Goal: Transaction & Acquisition: Purchase product/service

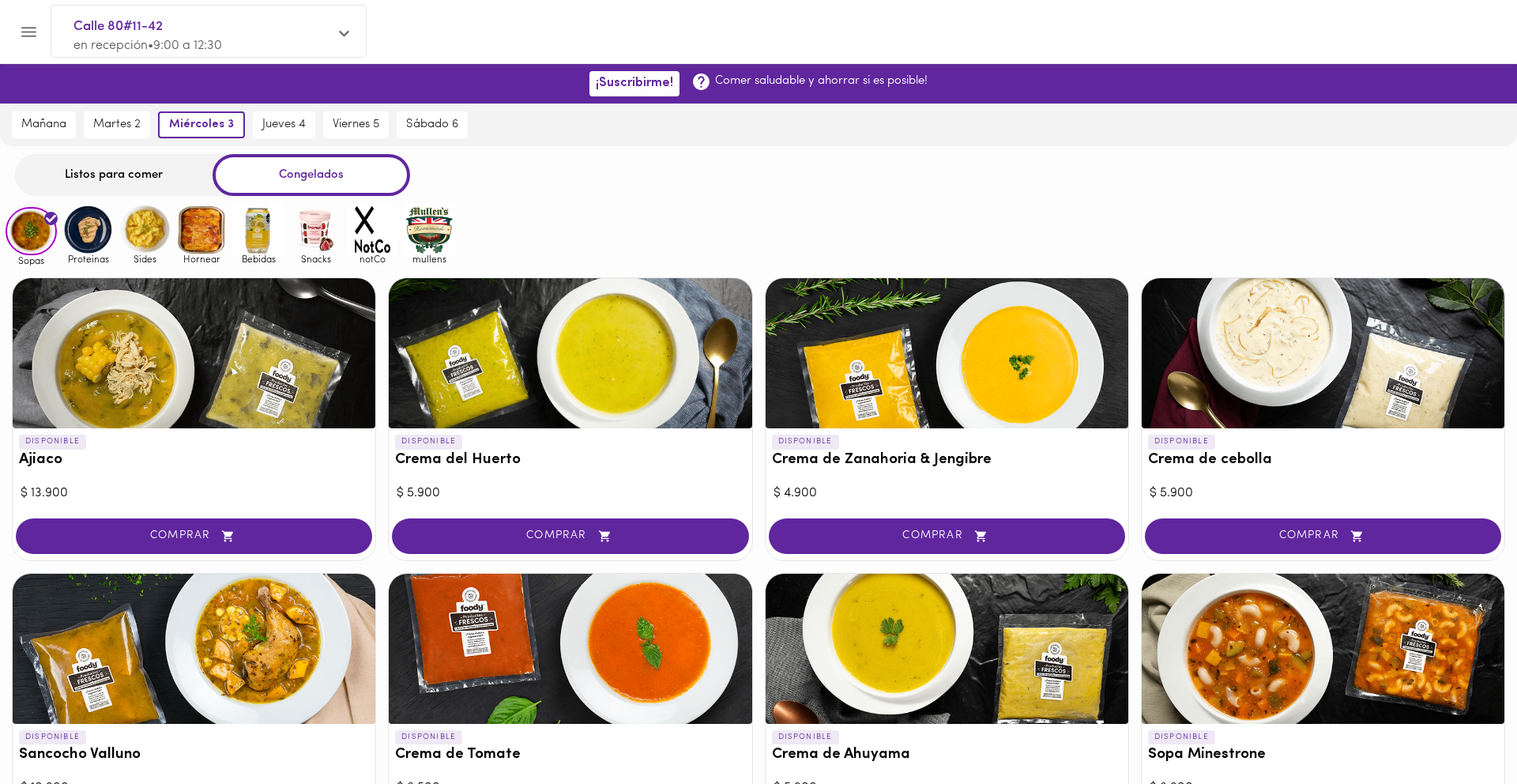
click at [31, 227] on img at bounding box center [31, 231] width 51 height 49
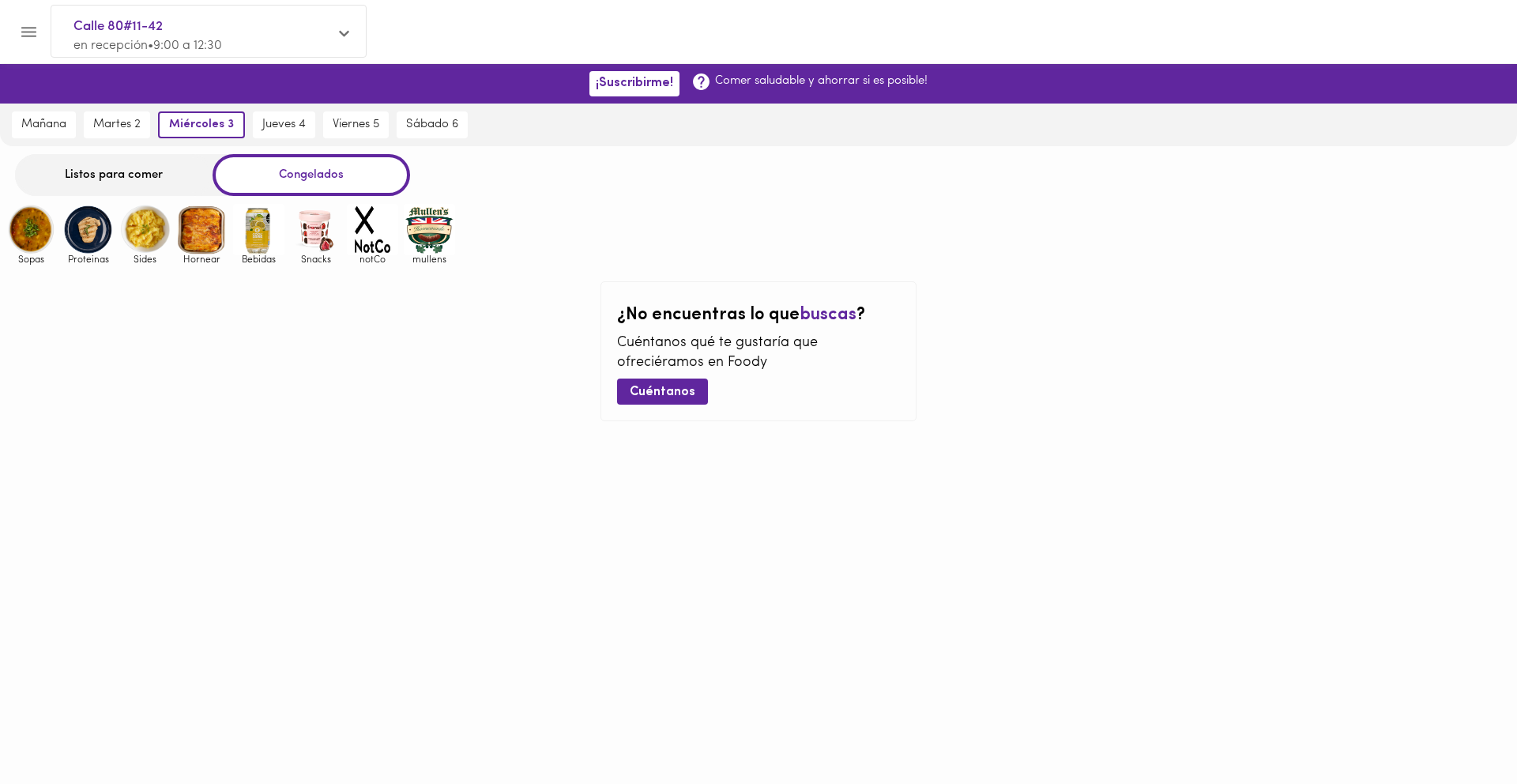
click at [31, 227] on img at bounding box center [31, 230] width 51 height 51
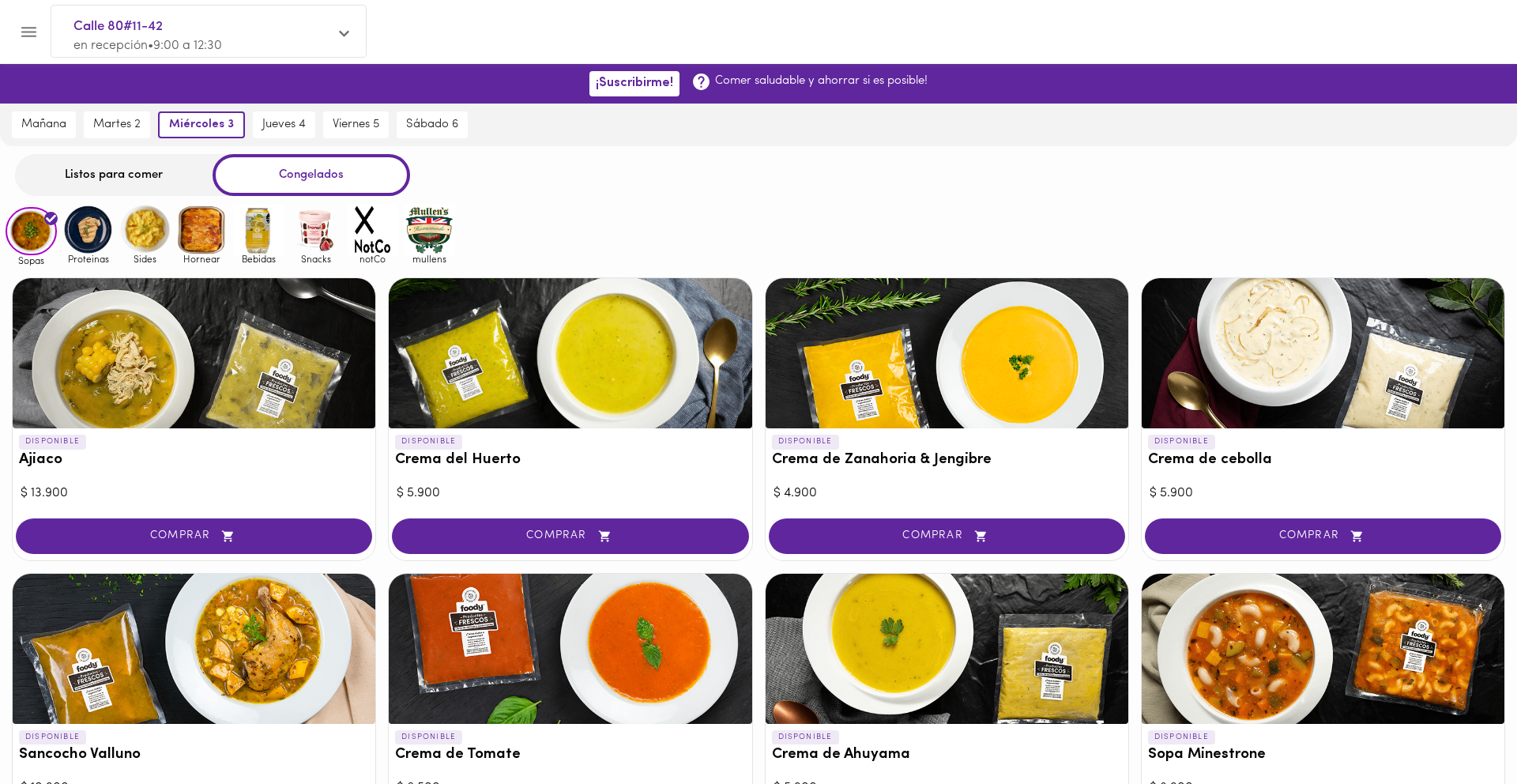
click at [88, 235] on img at bounding box center [88, 230] width 51 height 51
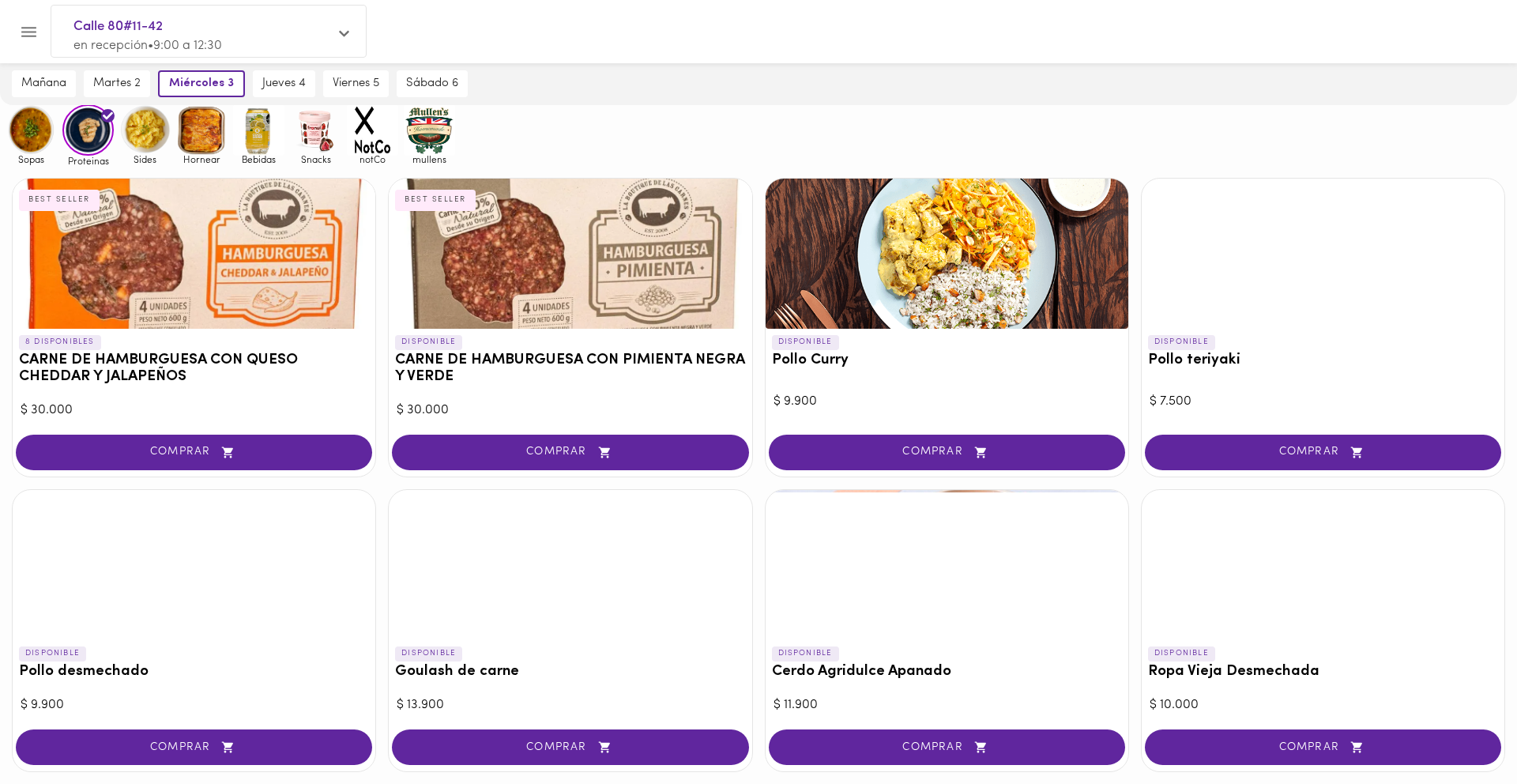
scroll to position [98, 0]
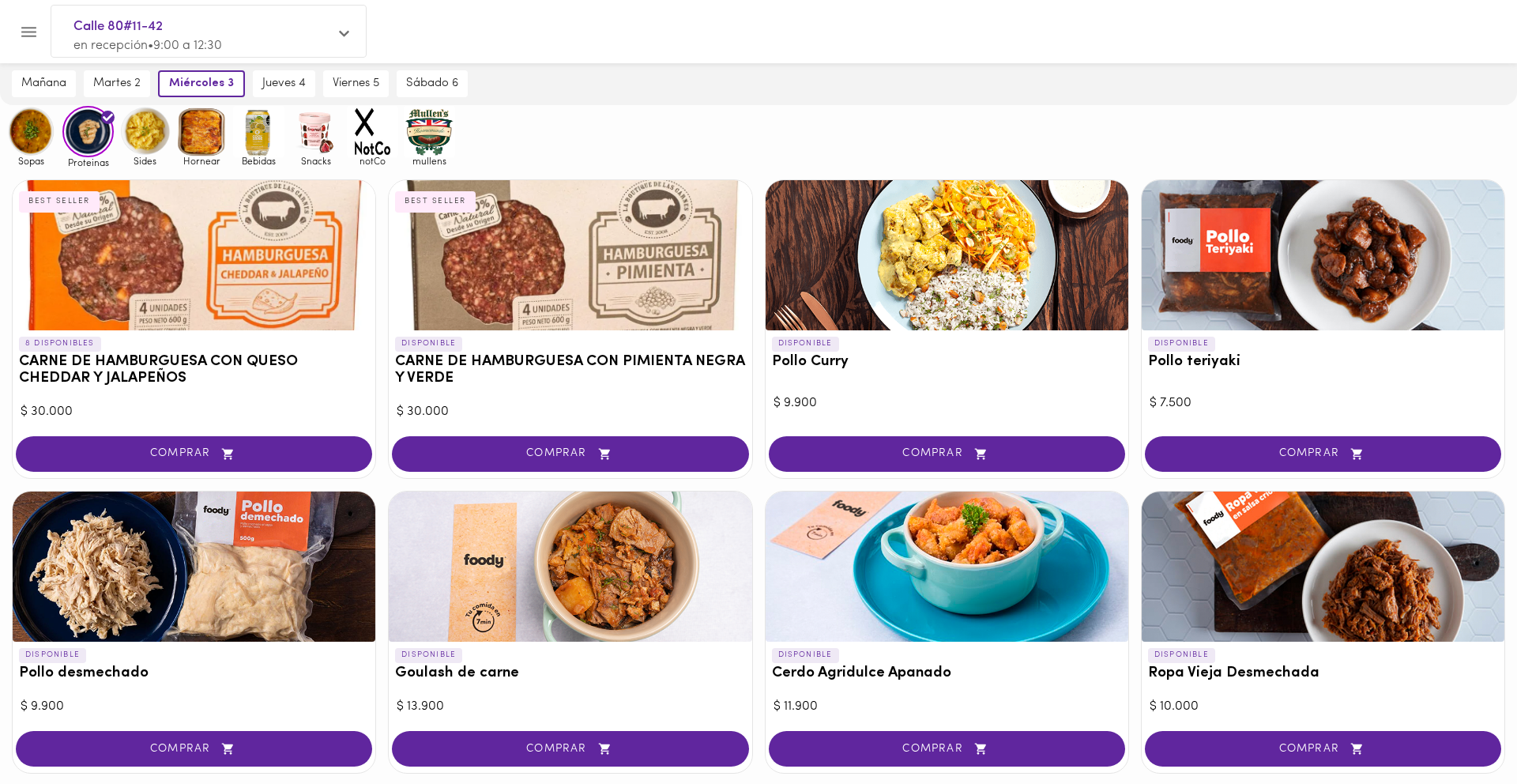
click at [143, 133] on img at bounding box center [145, 131] width 51 height 51
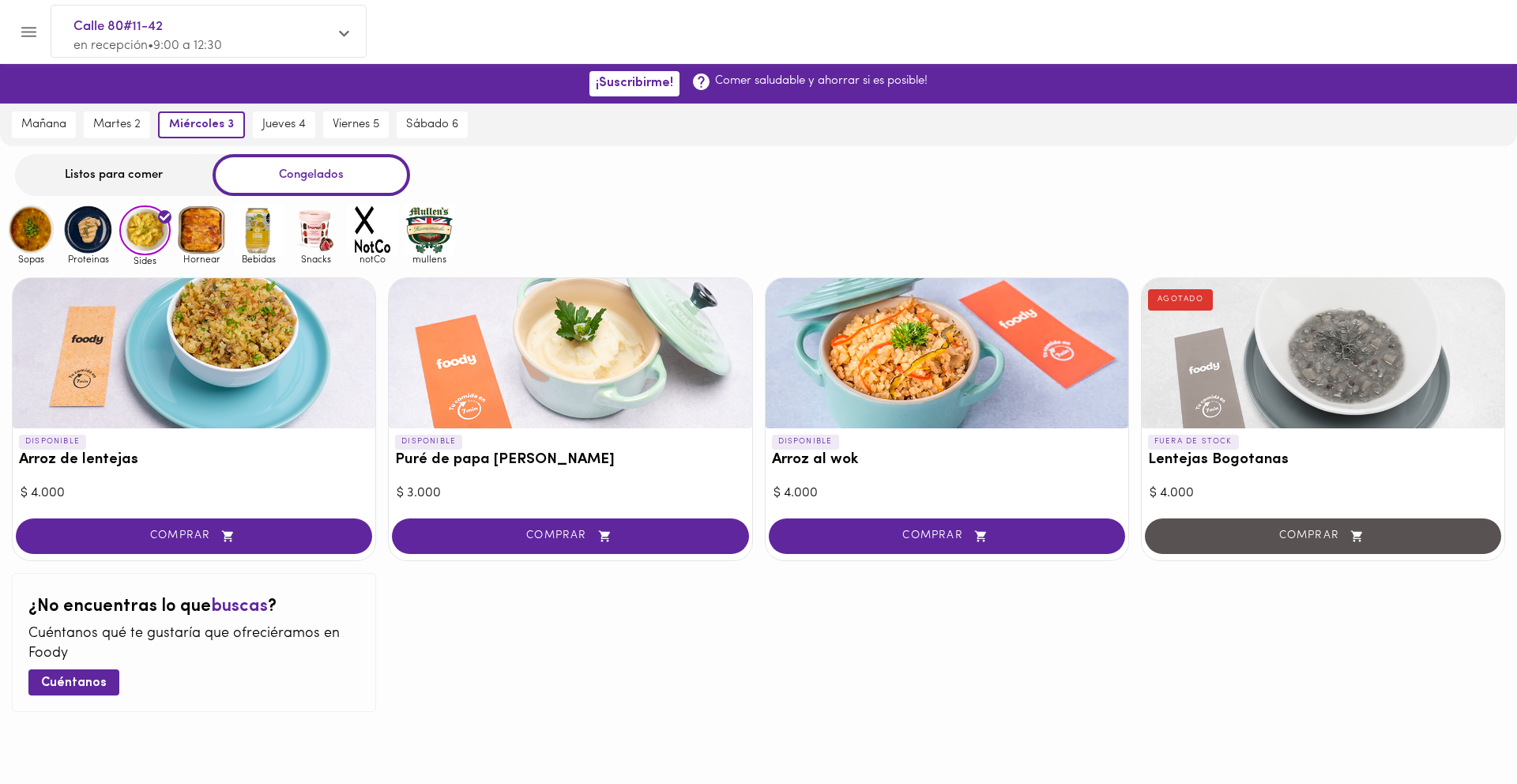
click at [202, 238] on img at bounding box center [202, 230] width 51 height 51
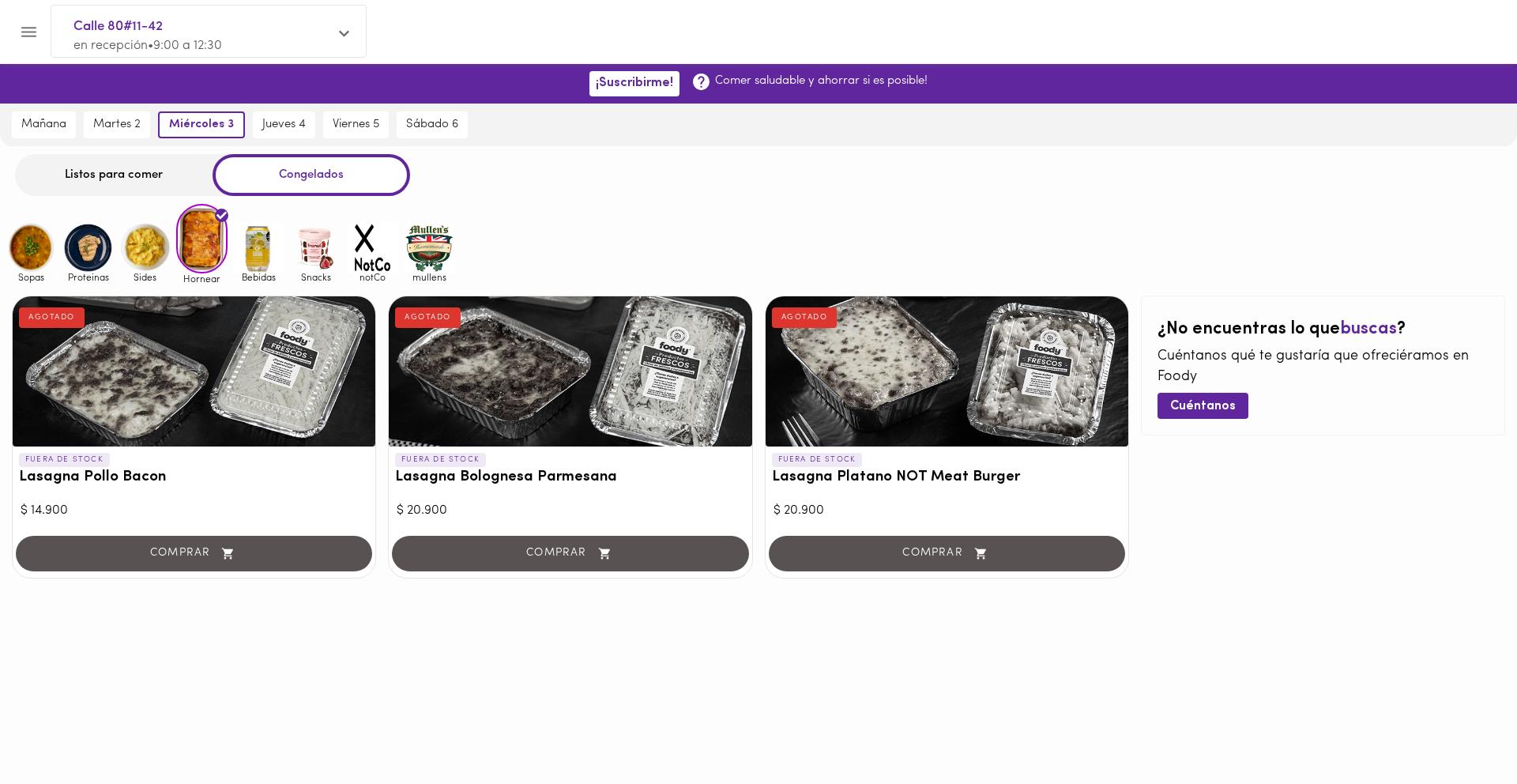
click at [260, 247] on img at bounding box center [259, 247] width 51 height 51
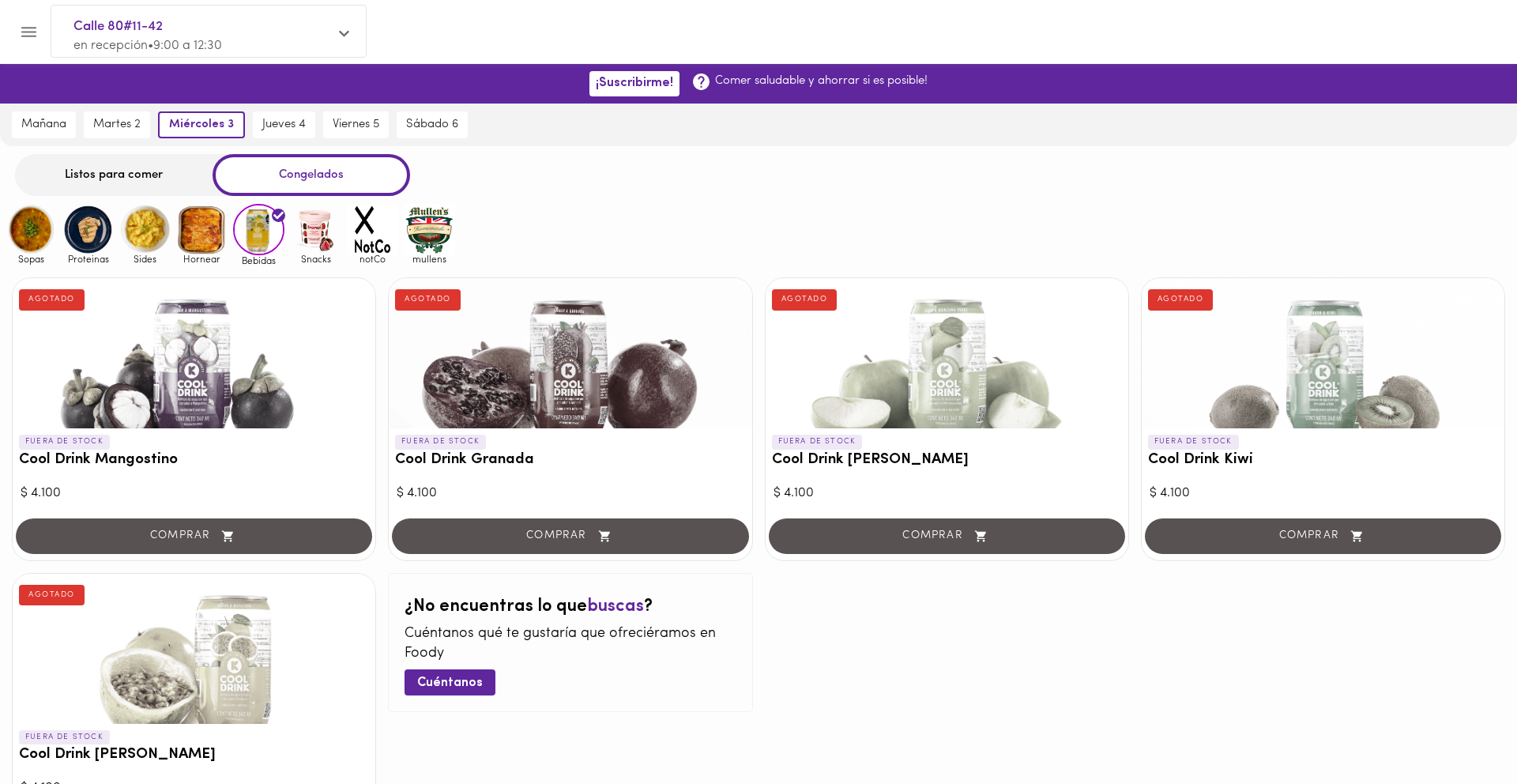
click at [327, 206] on img at bounding box center [315, 230] width 51 height 51
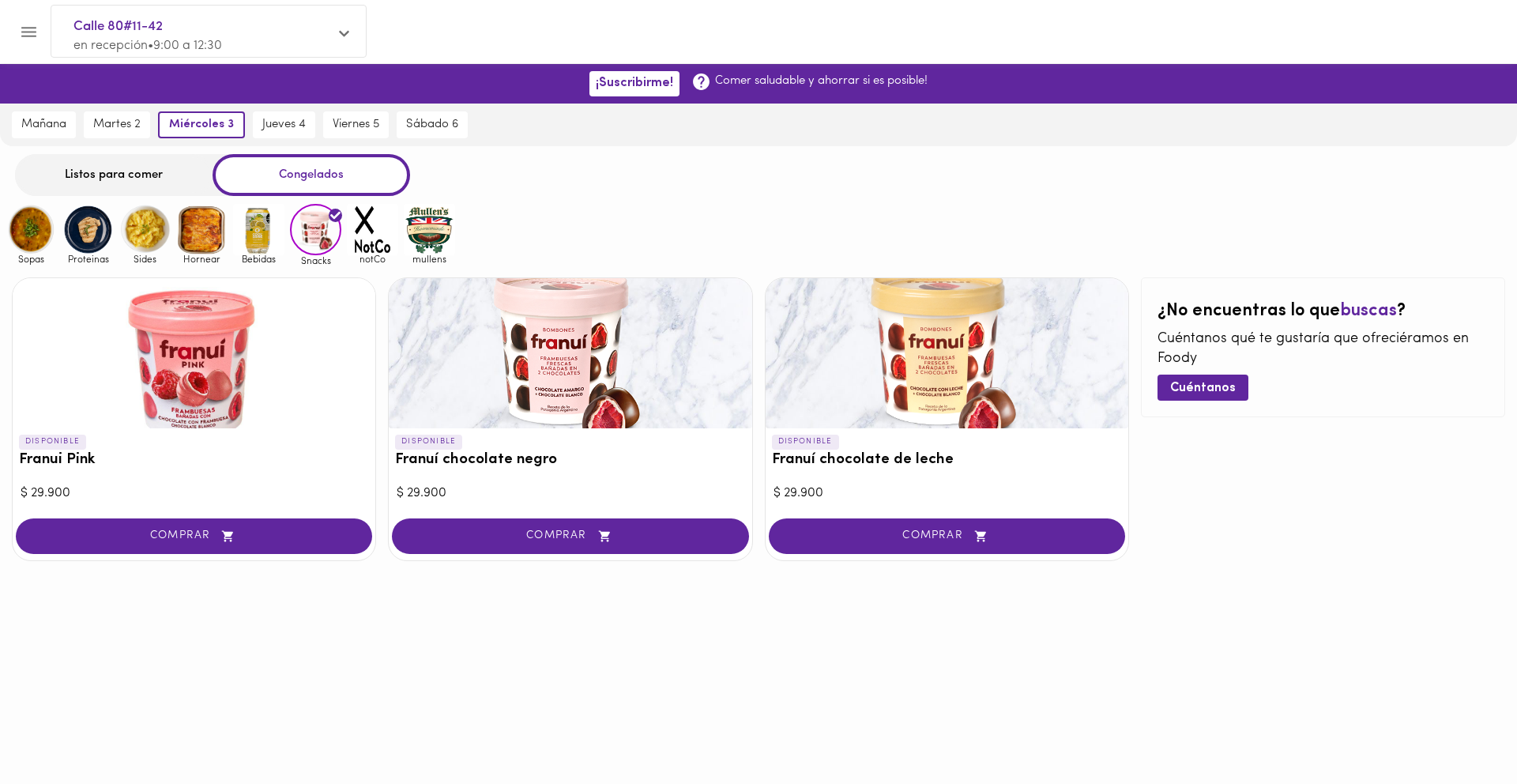
click at [364, 238] on img at bounding box center [372, 230] width 51 height 51
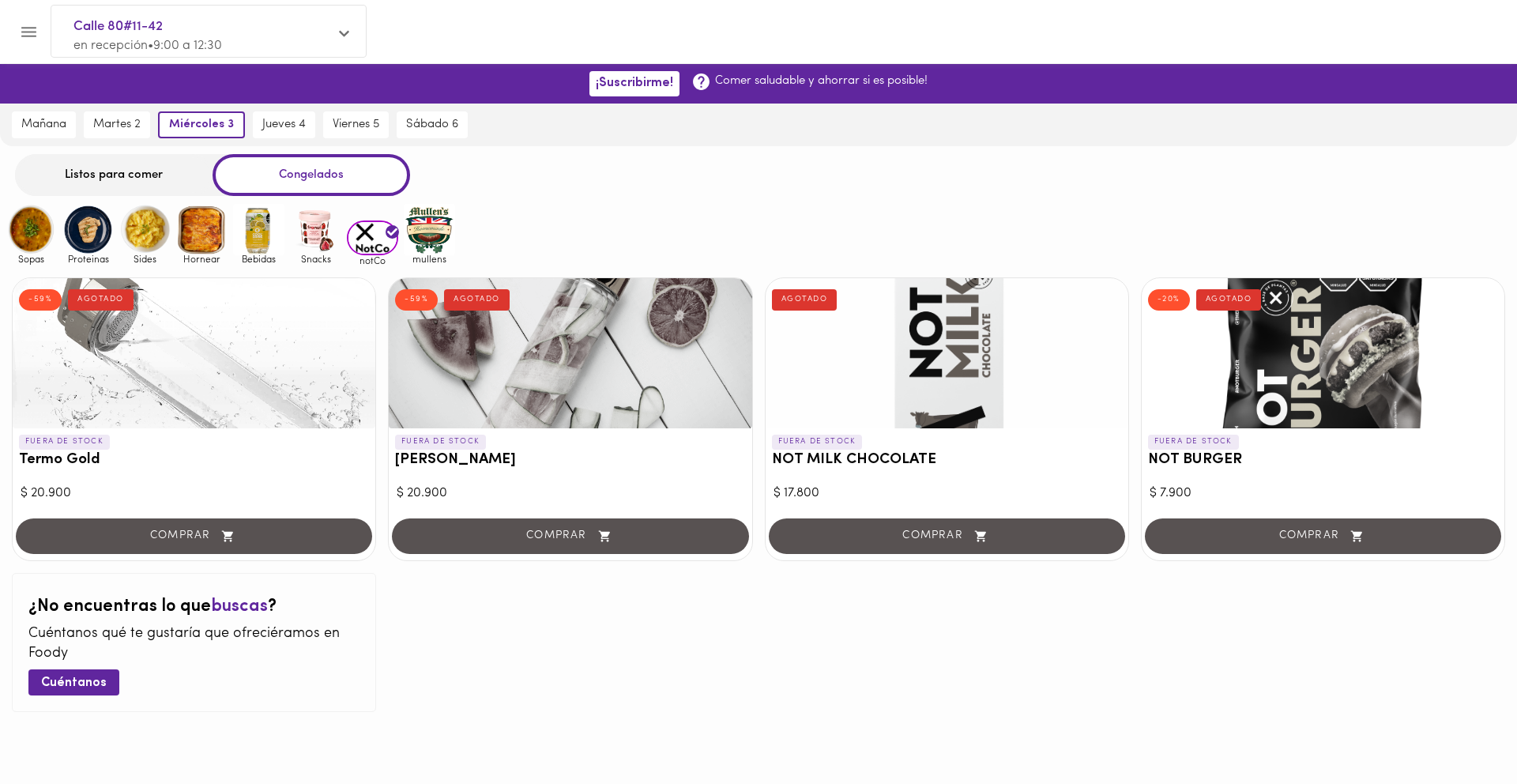
click at [438, 235] on img at bounding box center [429, 230] width 51 height 51
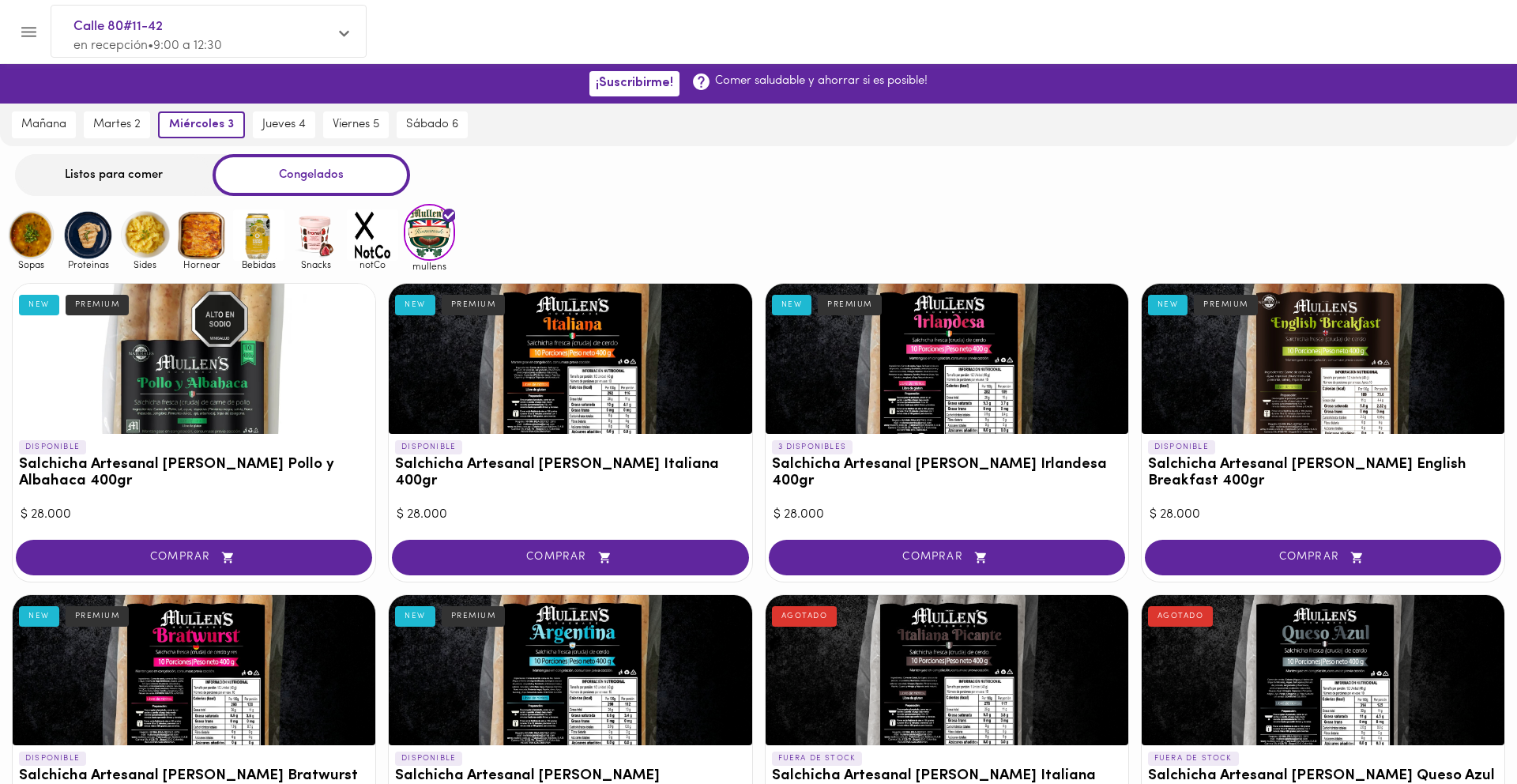
click at [70, 170] on div "Listos para comer" at bounding box center [114, 175] width 197 height 42
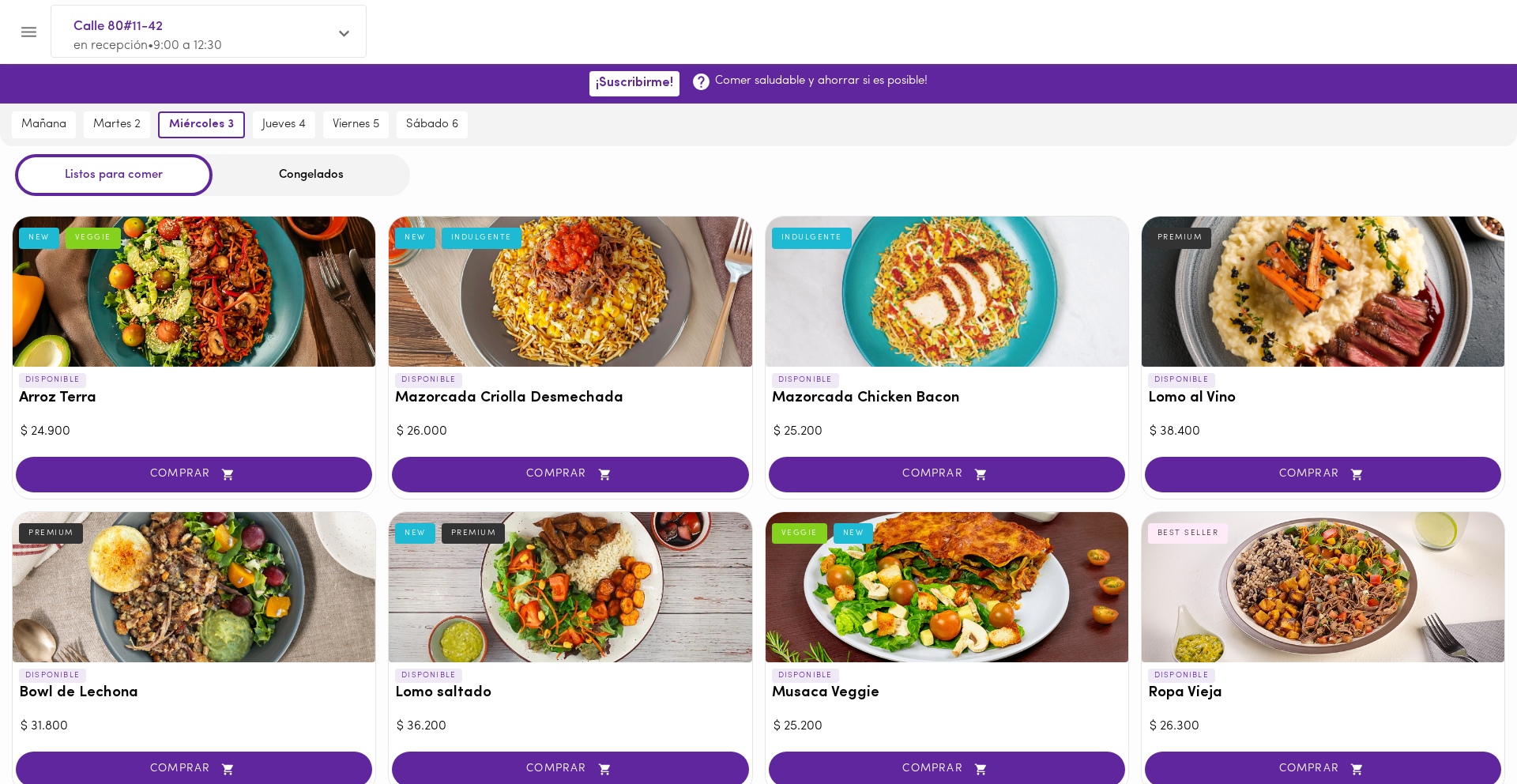
click at [281, 172] on div "Congelados" at bounding box center [311, 175] width 197 height 42
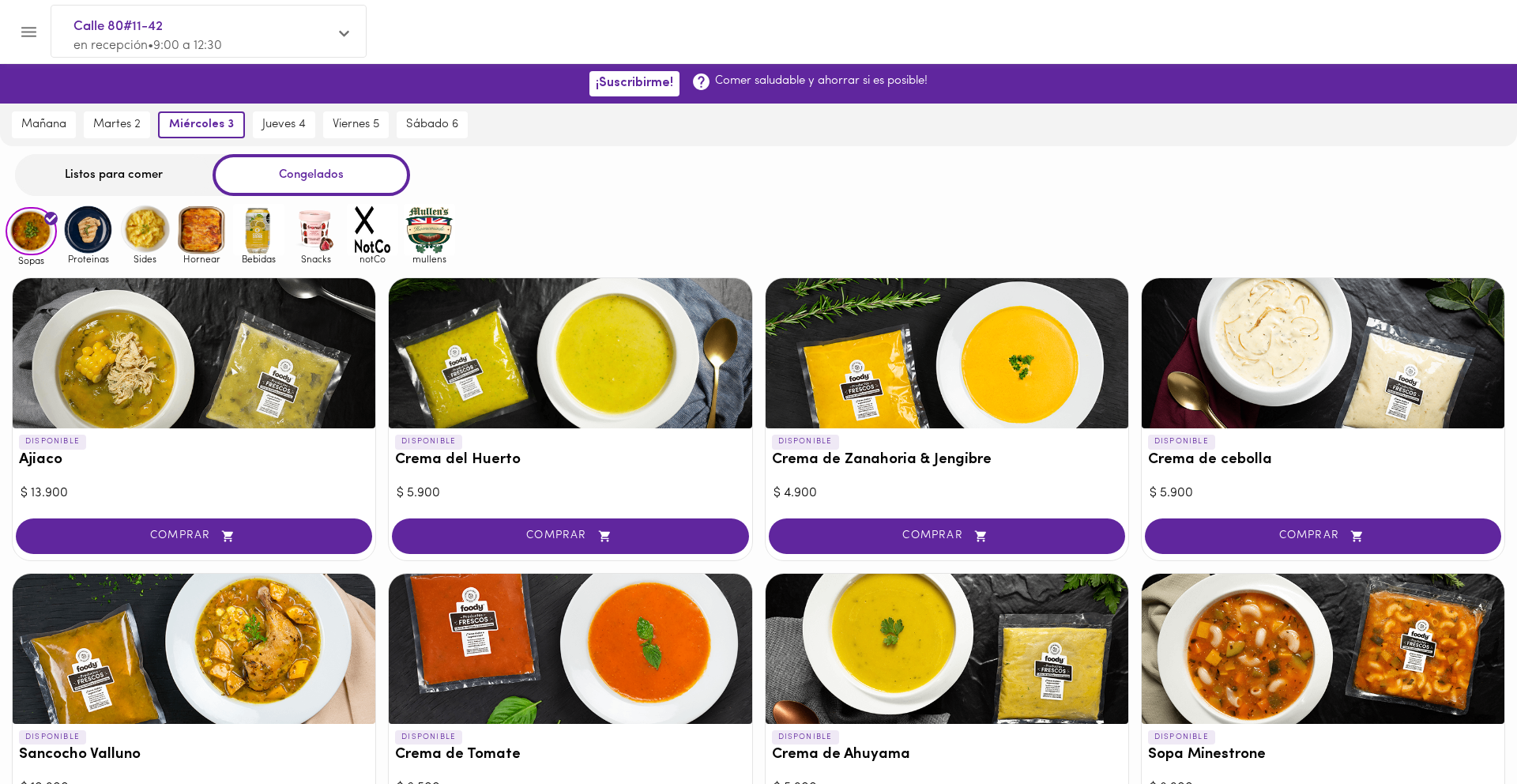
click at [104, 241] on img at bounding box center [88, 230] width 51 height 51
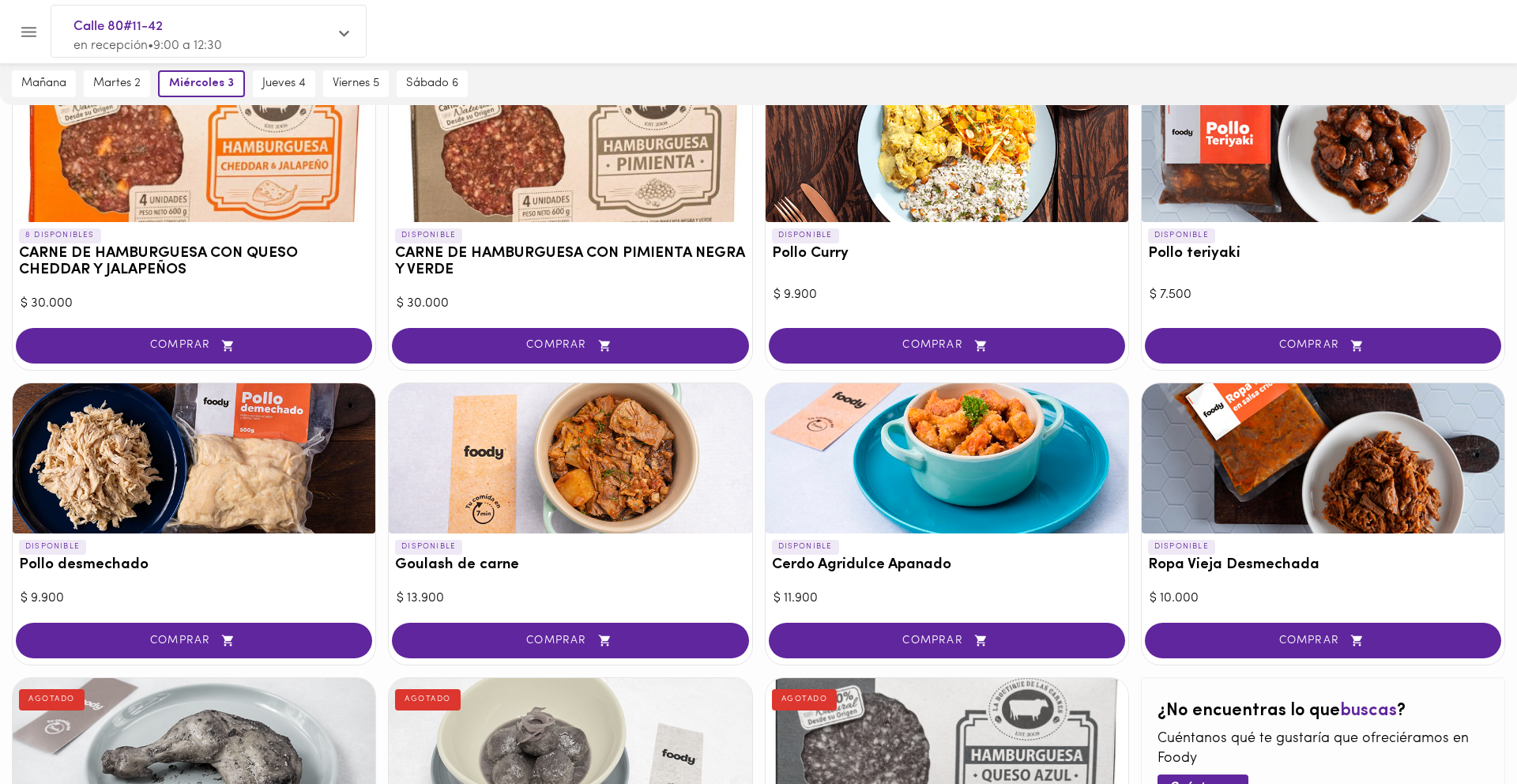
scroll to position [209, 0]
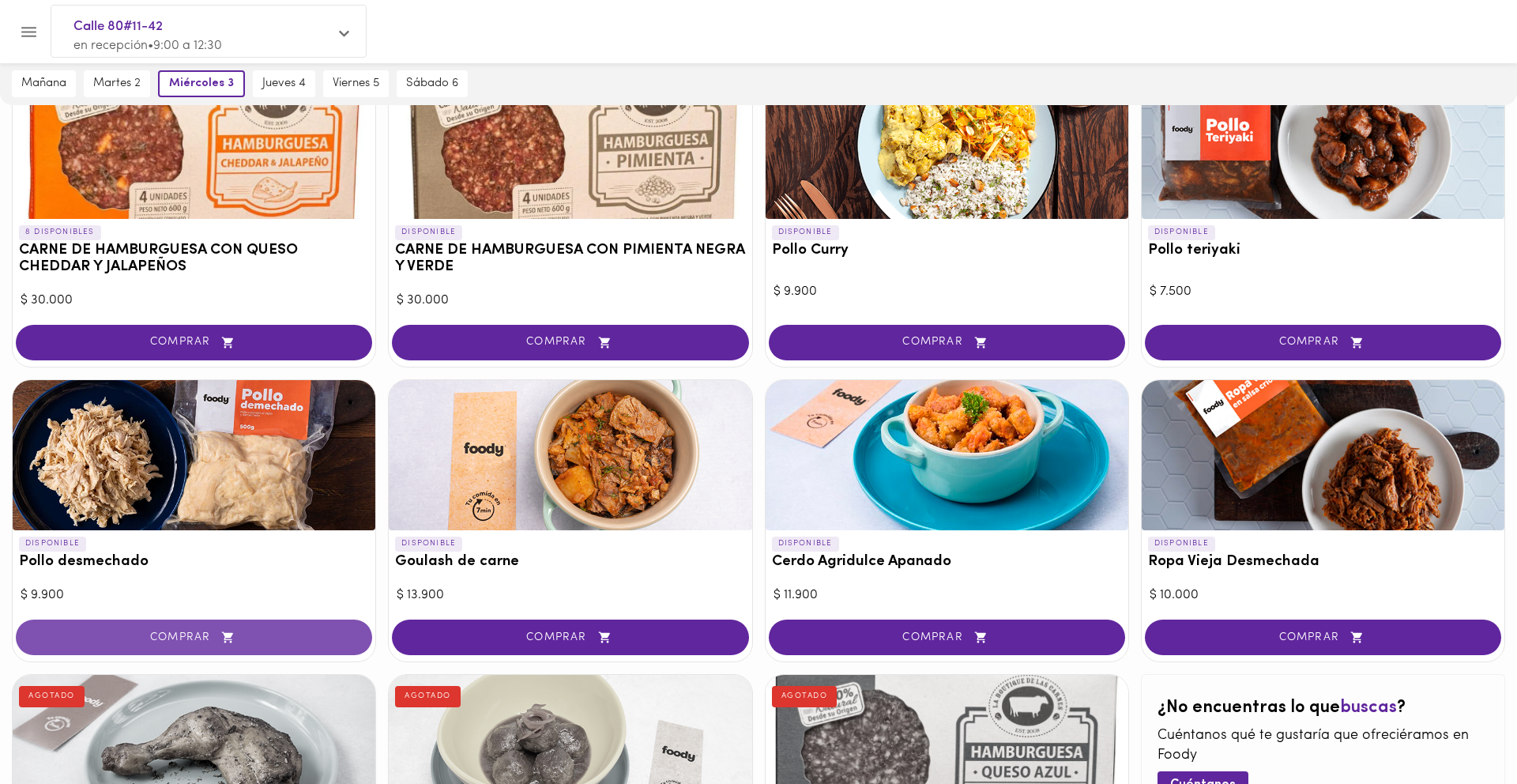
click at [203, 639] on span "COMPRAR" at bounding box center [194, 636] width 317 height 13
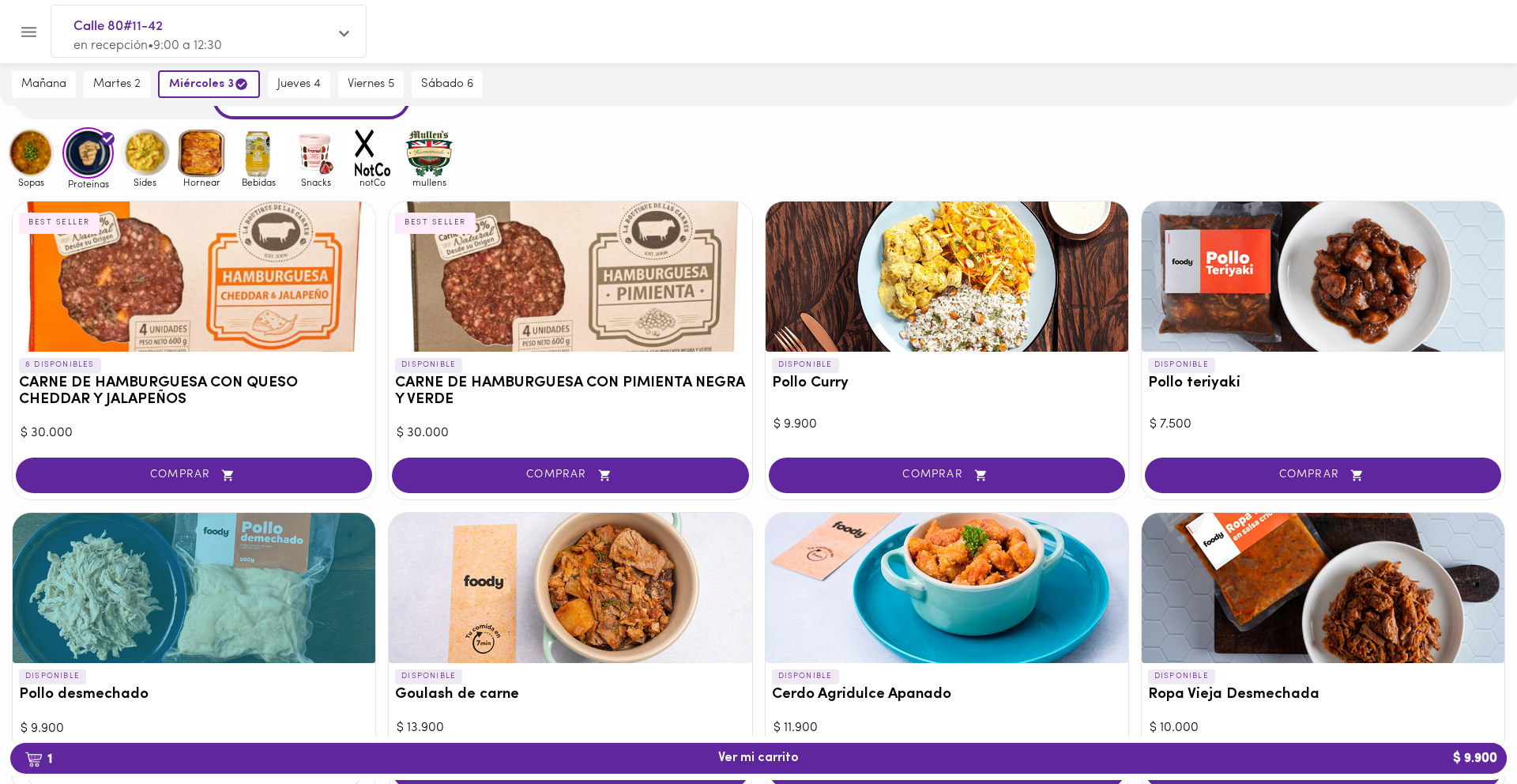
scroll to position [0, 0]
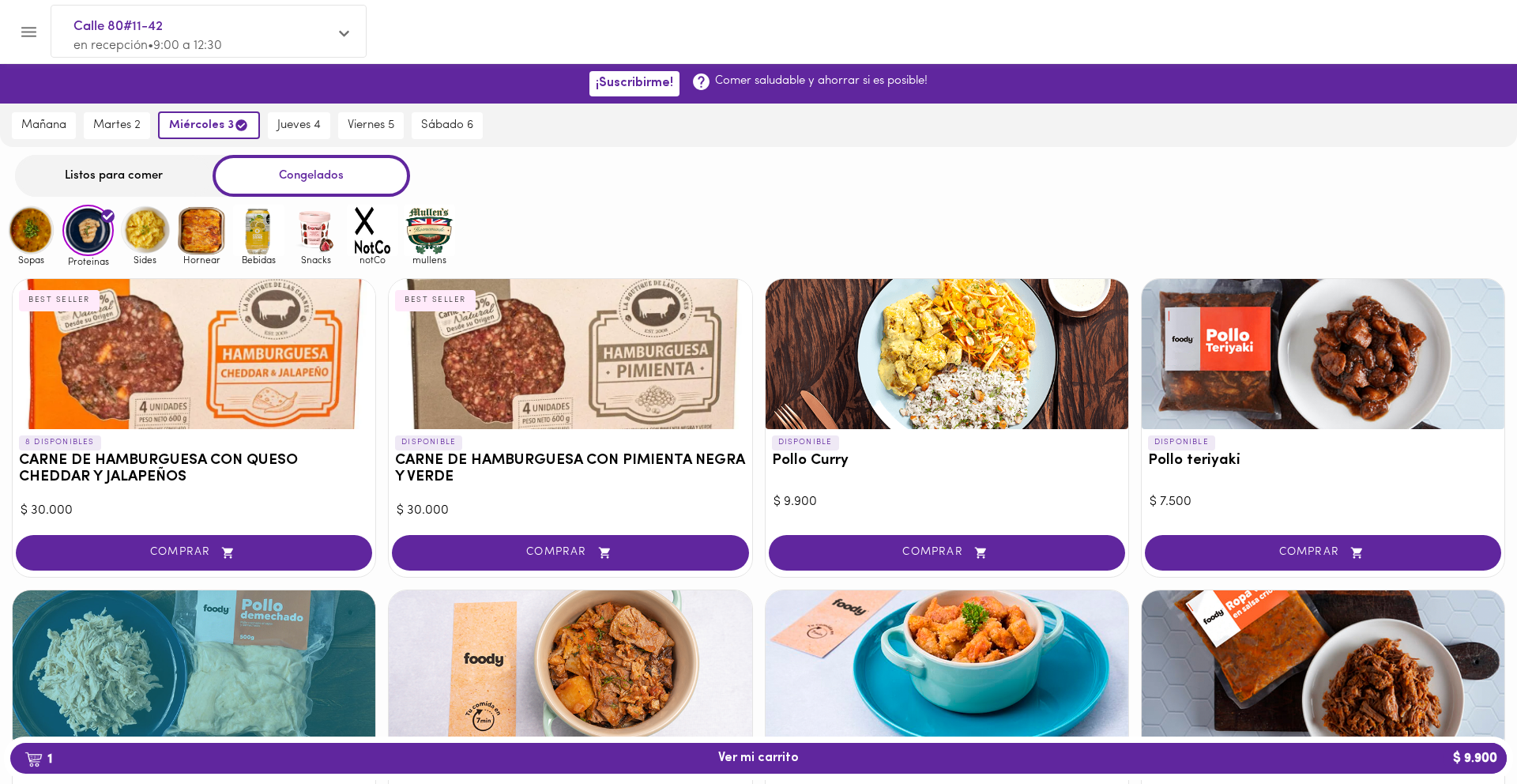
click at [161, 237] on img at bounding box center [145, 231] width 51 height 51
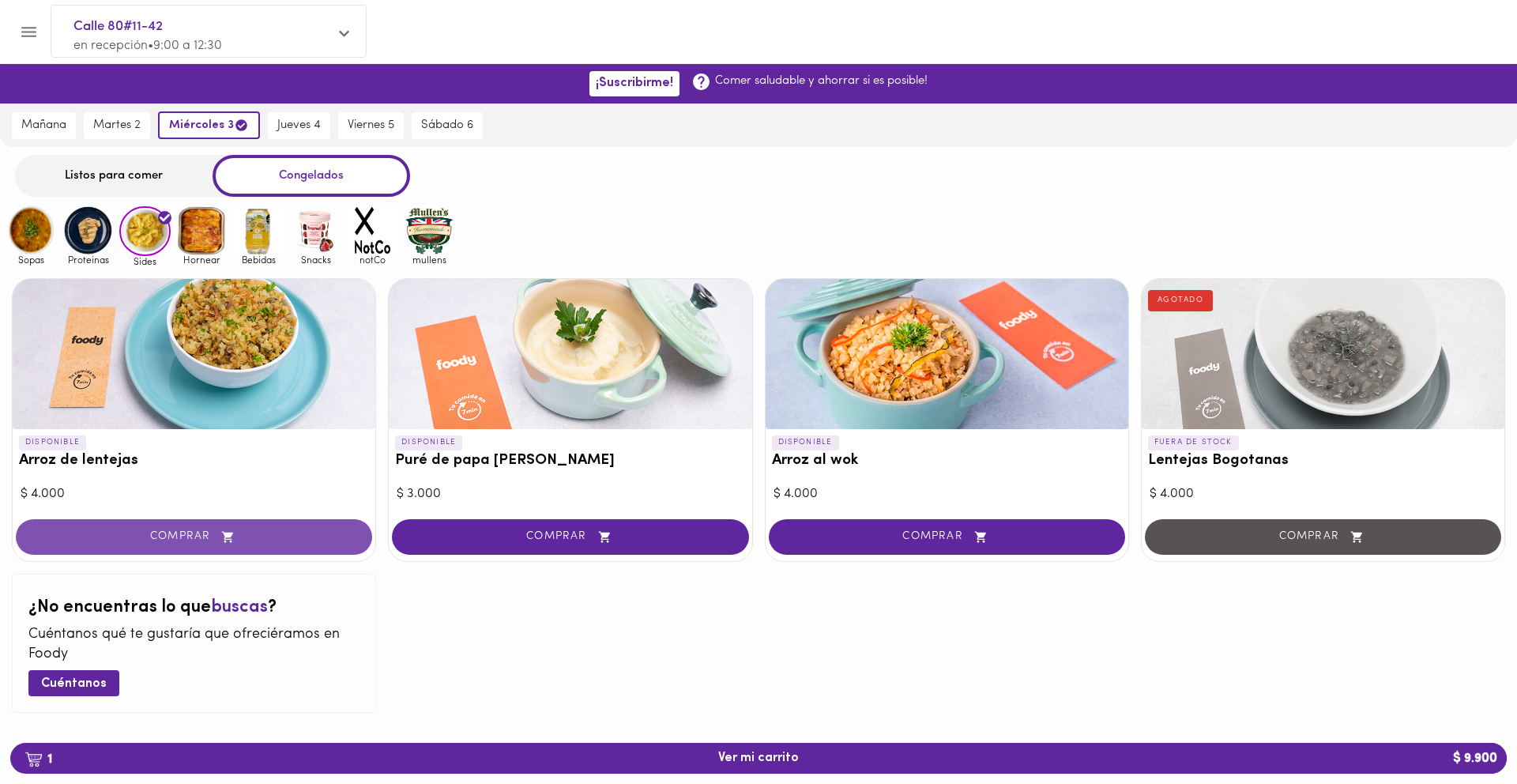
click at [205, 541] on span "COMPRAR" at bounding box center [194, 536] width 317 height 13
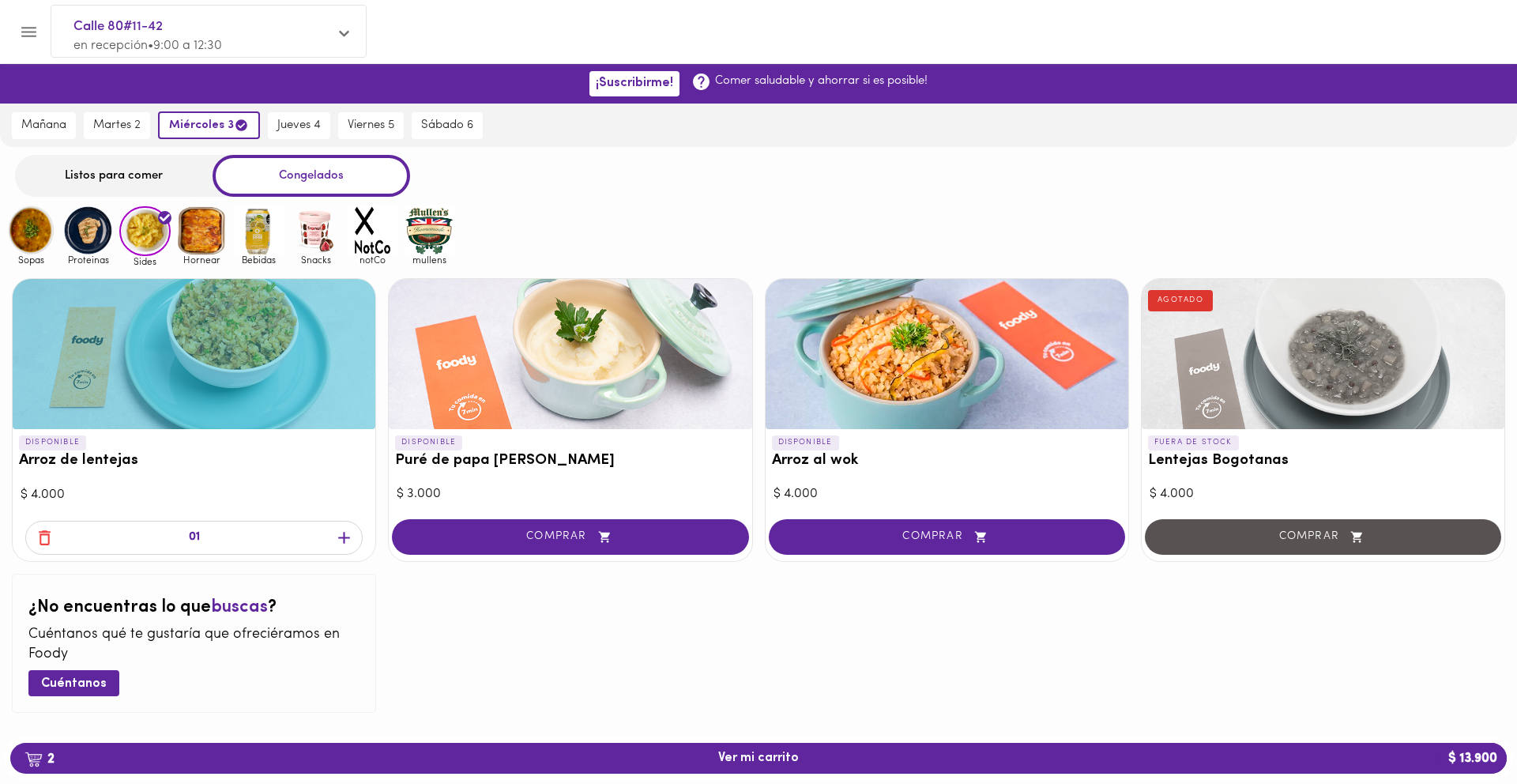
click at [202, 223] on img at bounding box center [202, 231] width 51 height 51
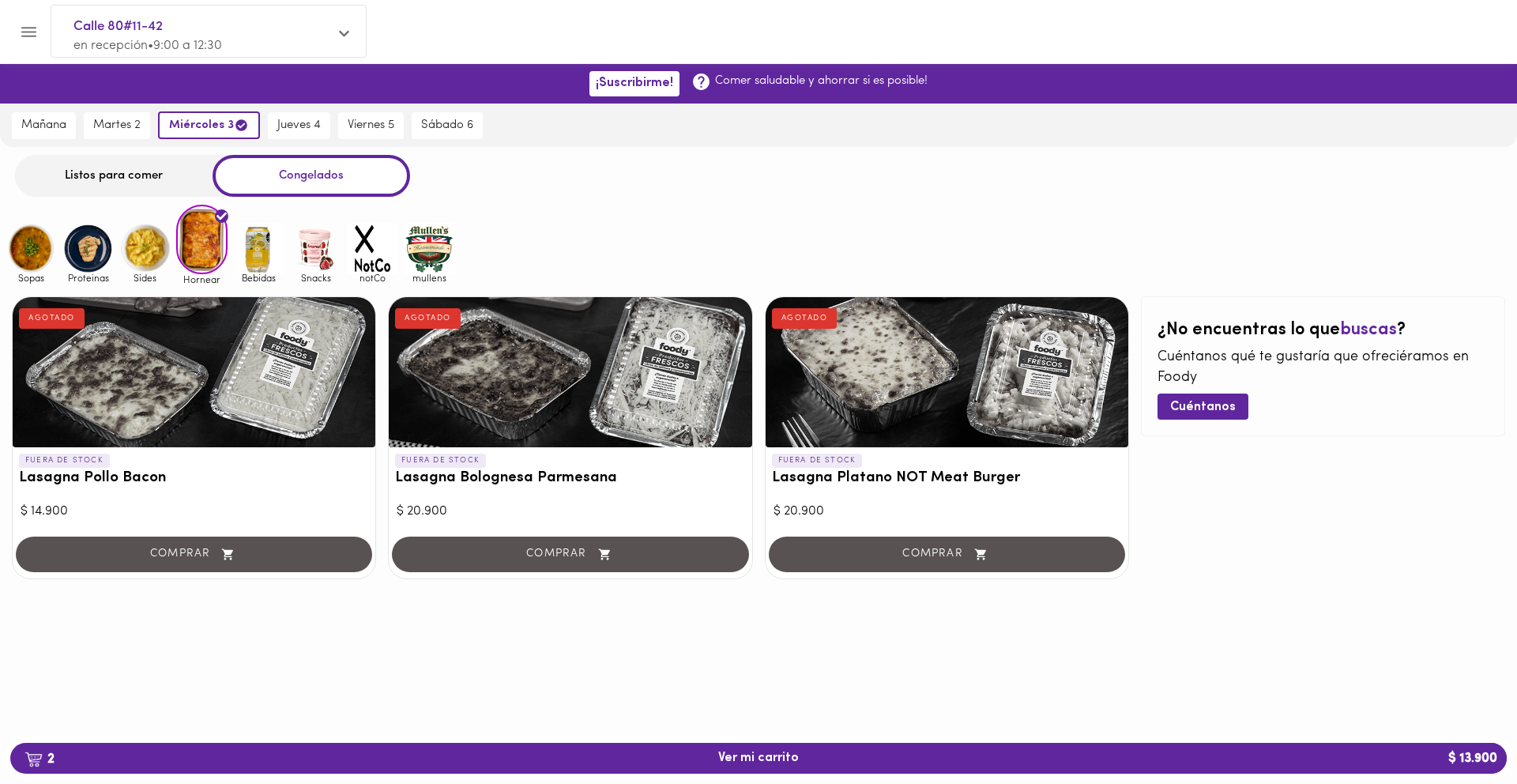
click at [248, 267] on img at bounding box center [259, 248] width 51 height 51
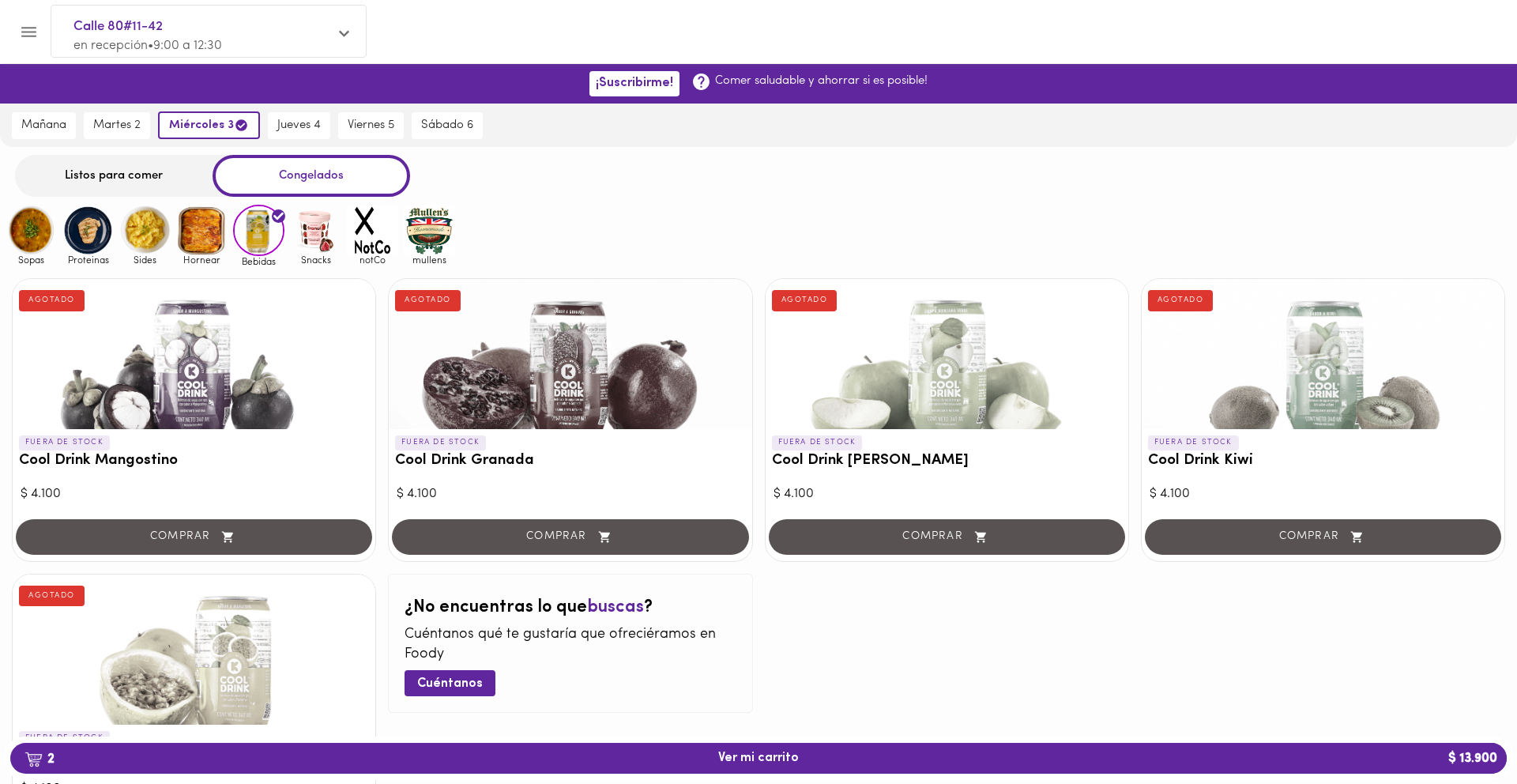
click at [312, 245] on img at bounding box center [315, 231] width 51 height 51
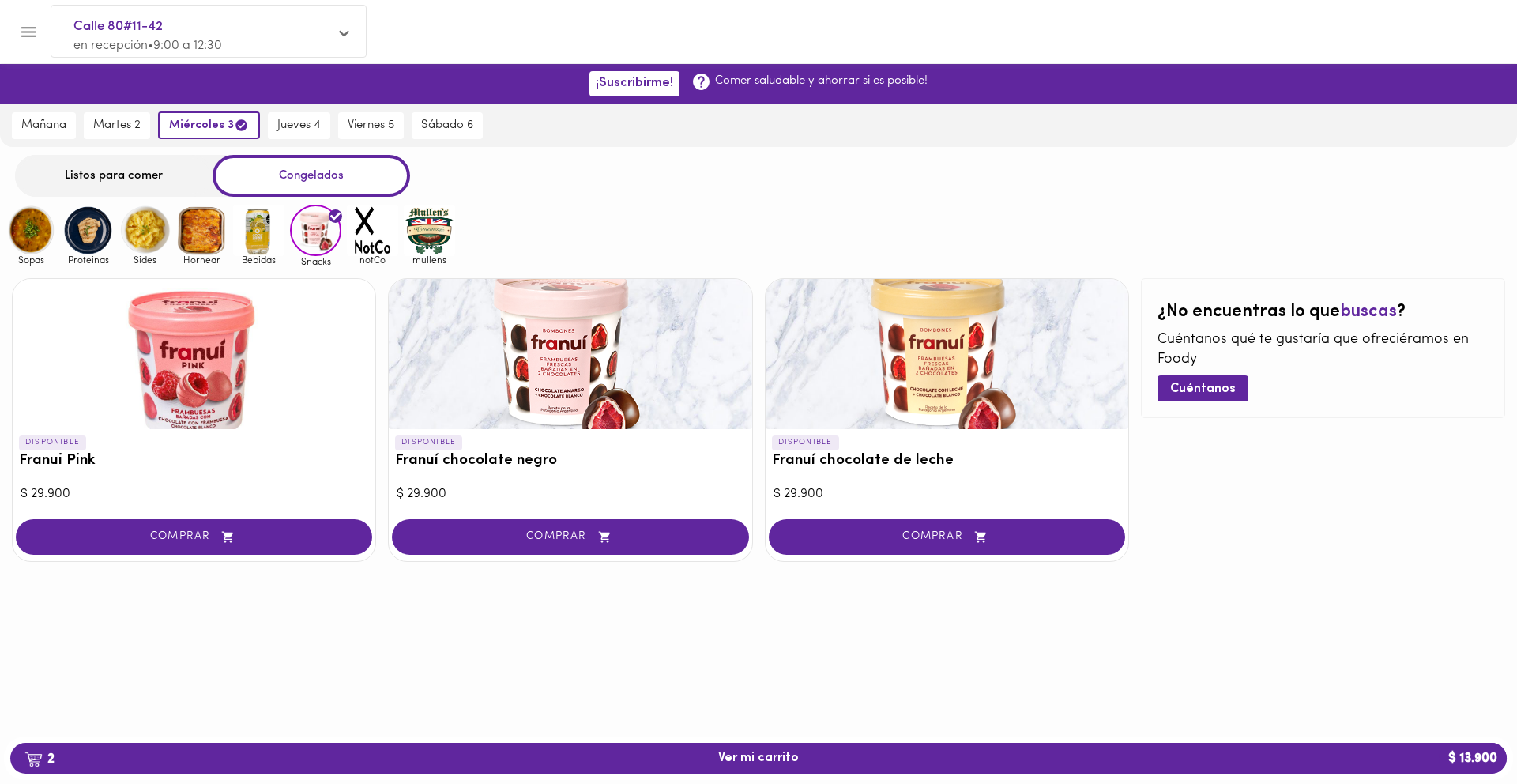
click at [357, 238] on img at bounding box center [372, 231] width 51 height 51
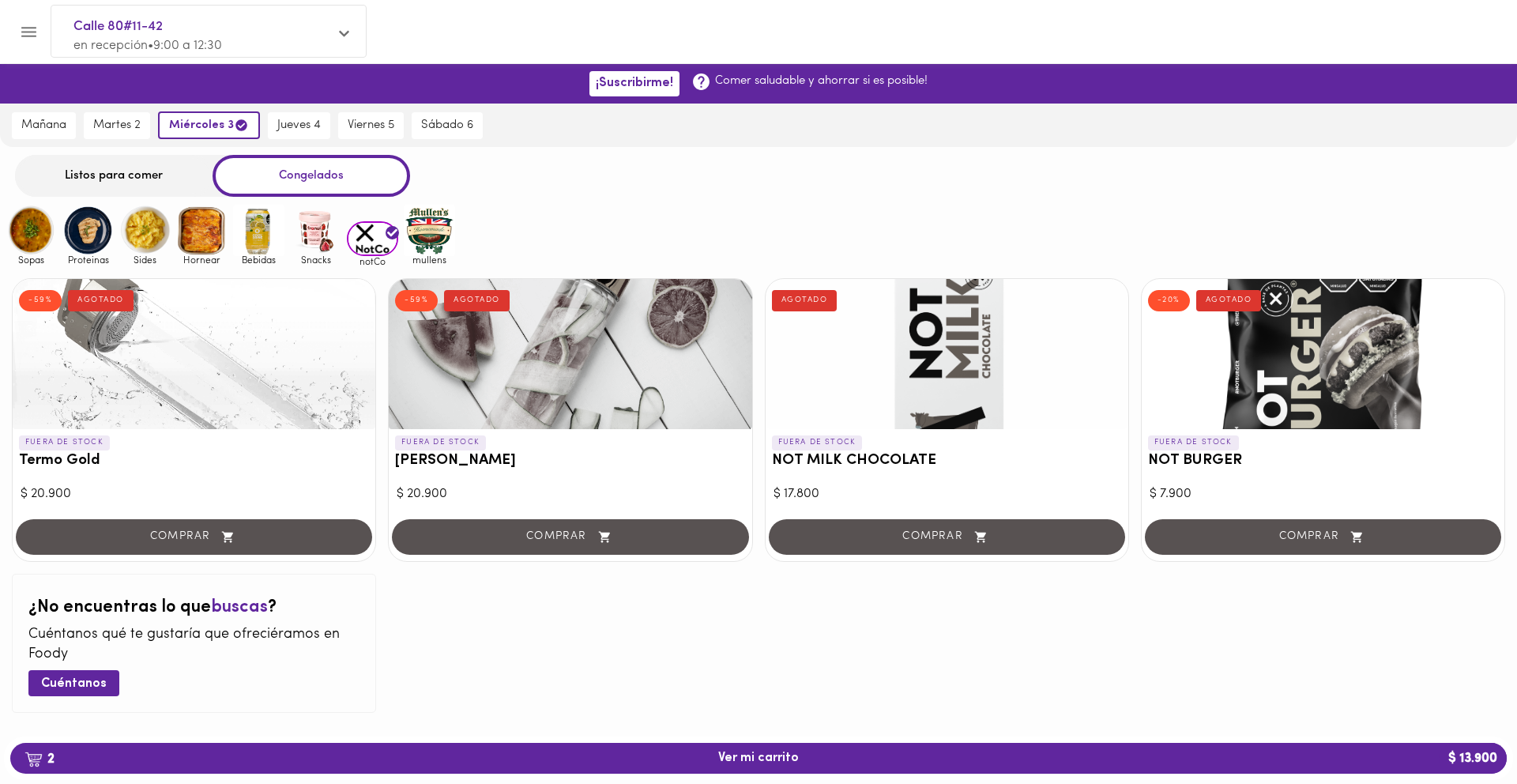
click at [423, 233] on img at bounding box center [429, 231] width 51 height 51
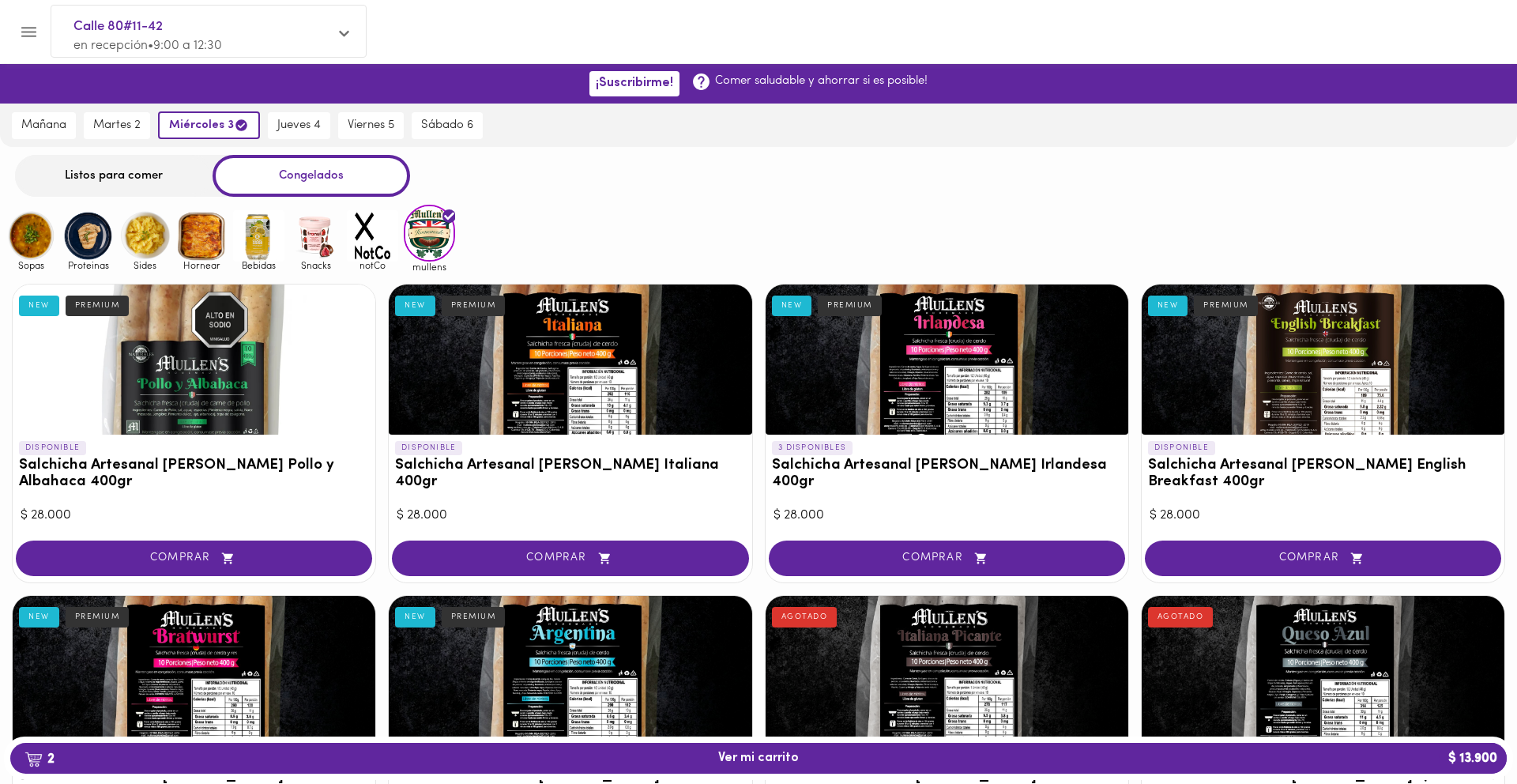
click at [188, 184] on div "Listos para comer" at bounding box center [114, 176] width 197 height 42
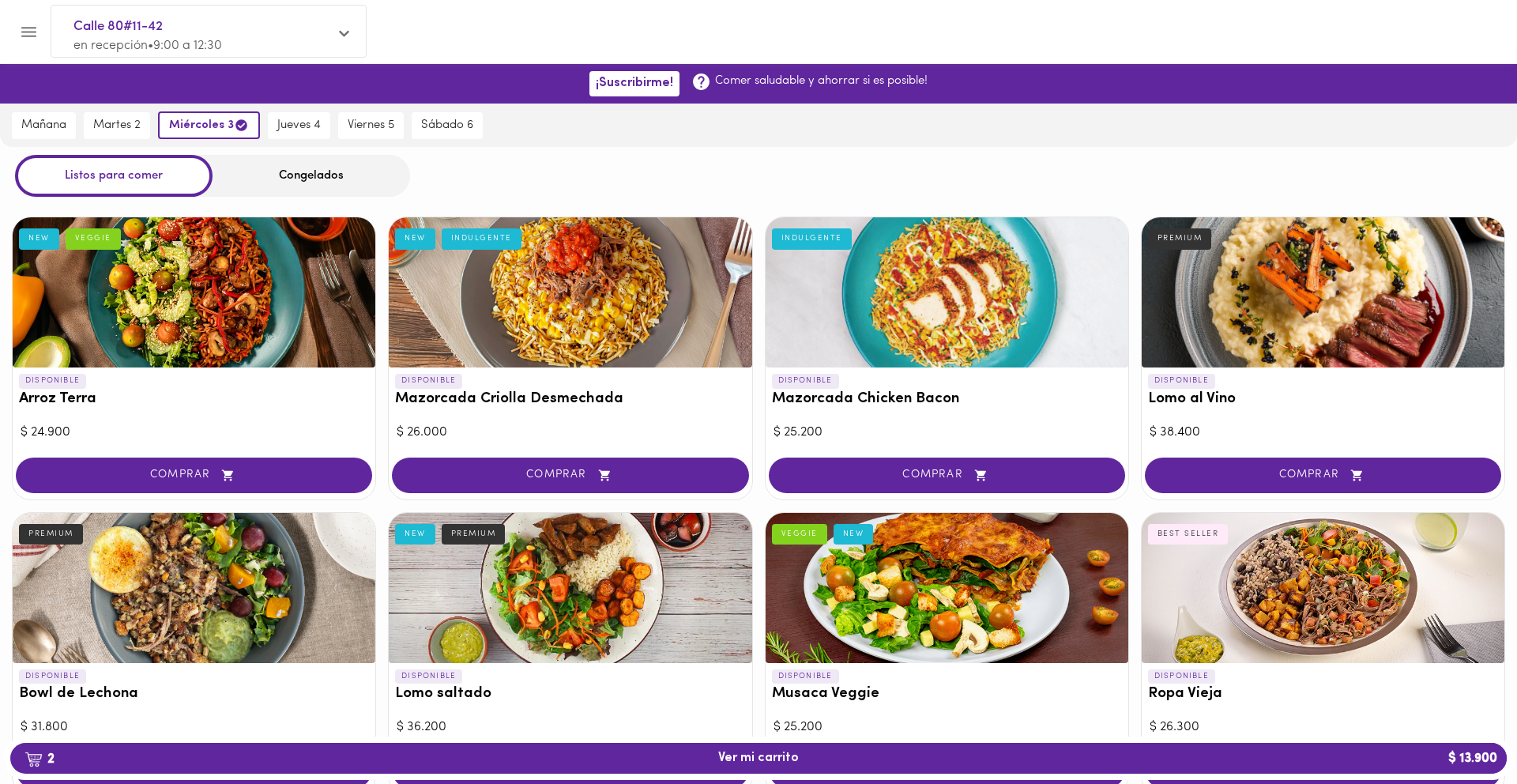
click at [297, 173] on div "Congelados" at bounding box center [311, 176] width 197 height 42
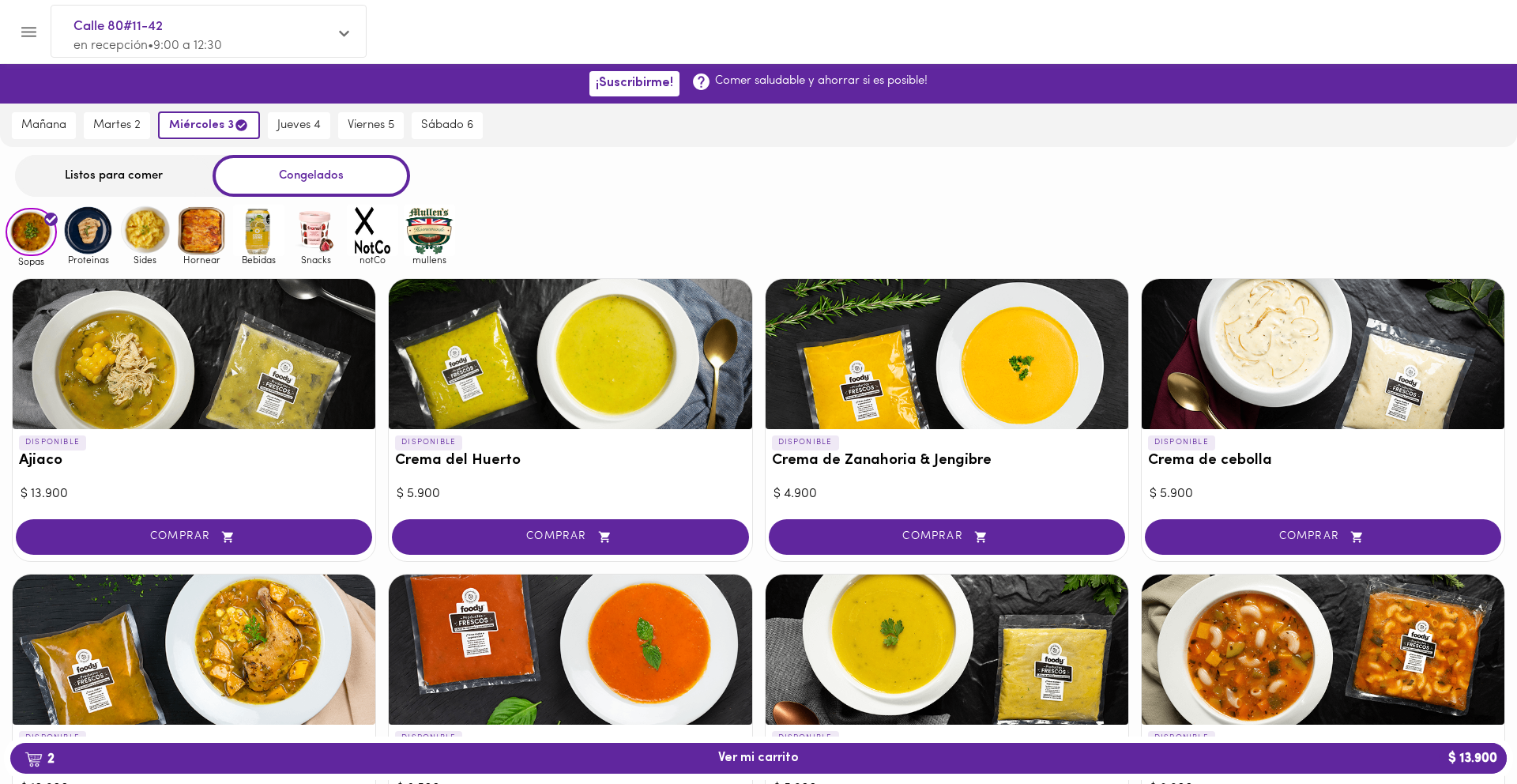
click at [94, 232] on img at bounding box center [88, 231] width 51 height 51
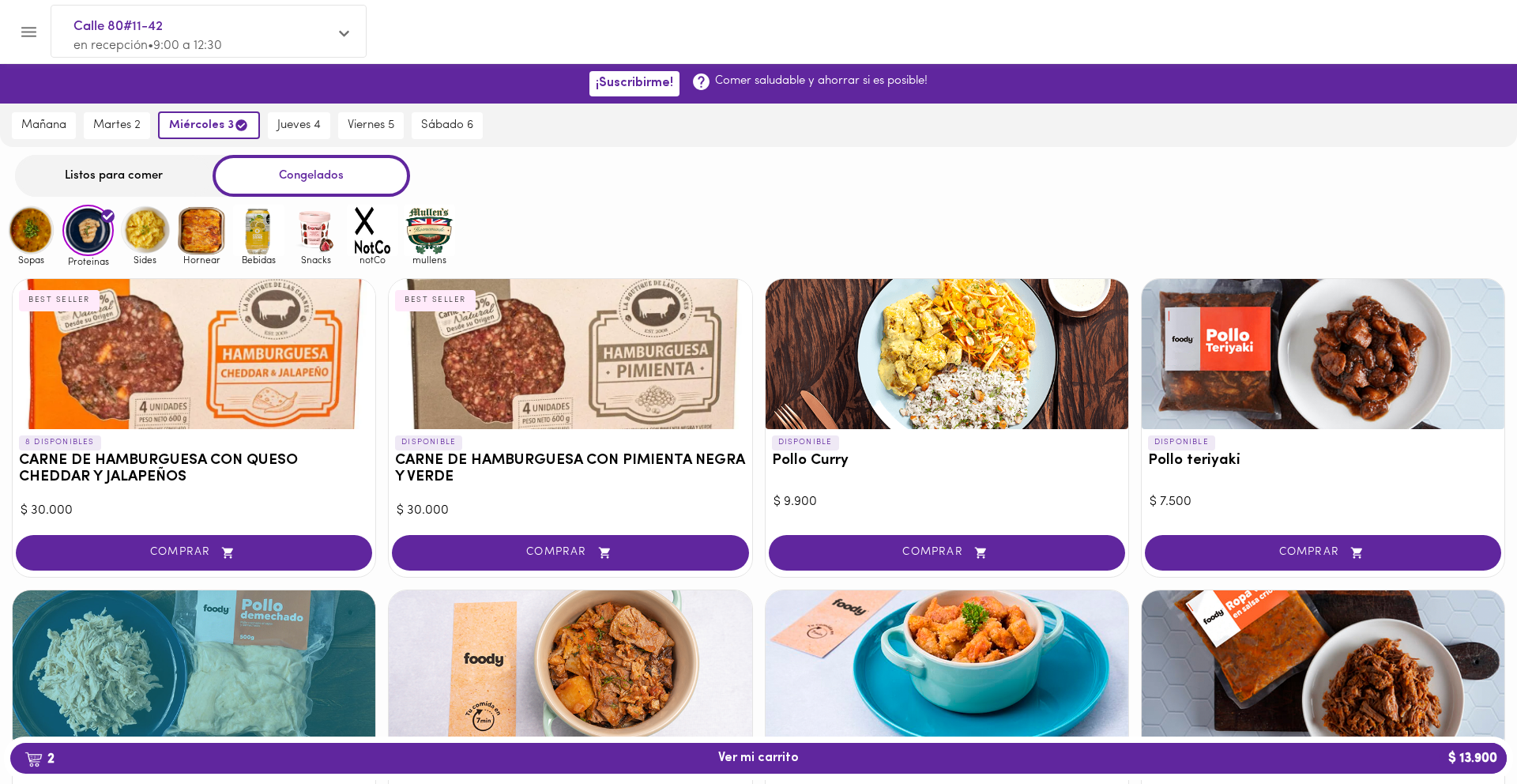
click at [203, 238] on img at bounding box center [202, 231] width 51 height 51
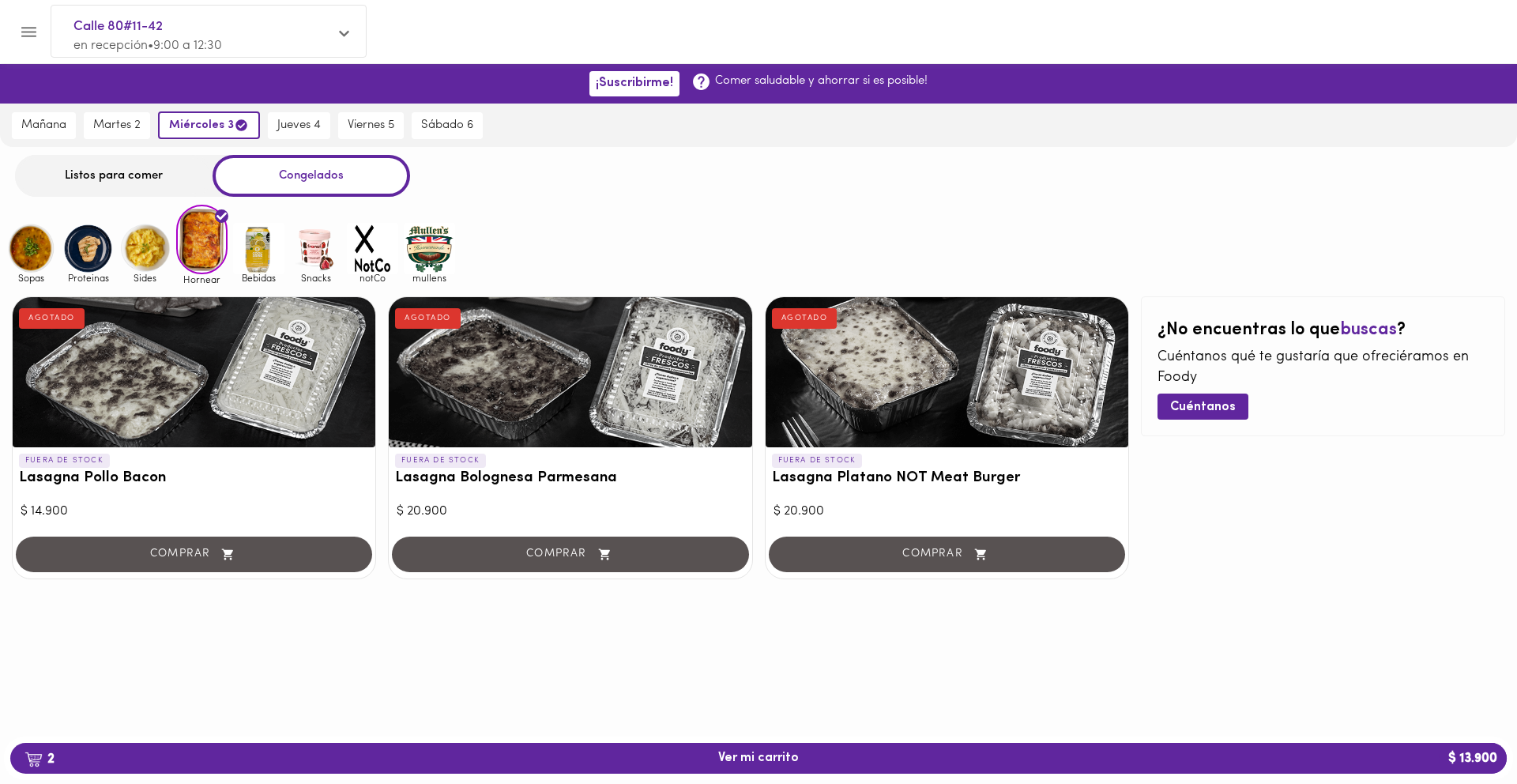
click at [137, 250] on img at bounding box center [145, 248] width 51 height 51
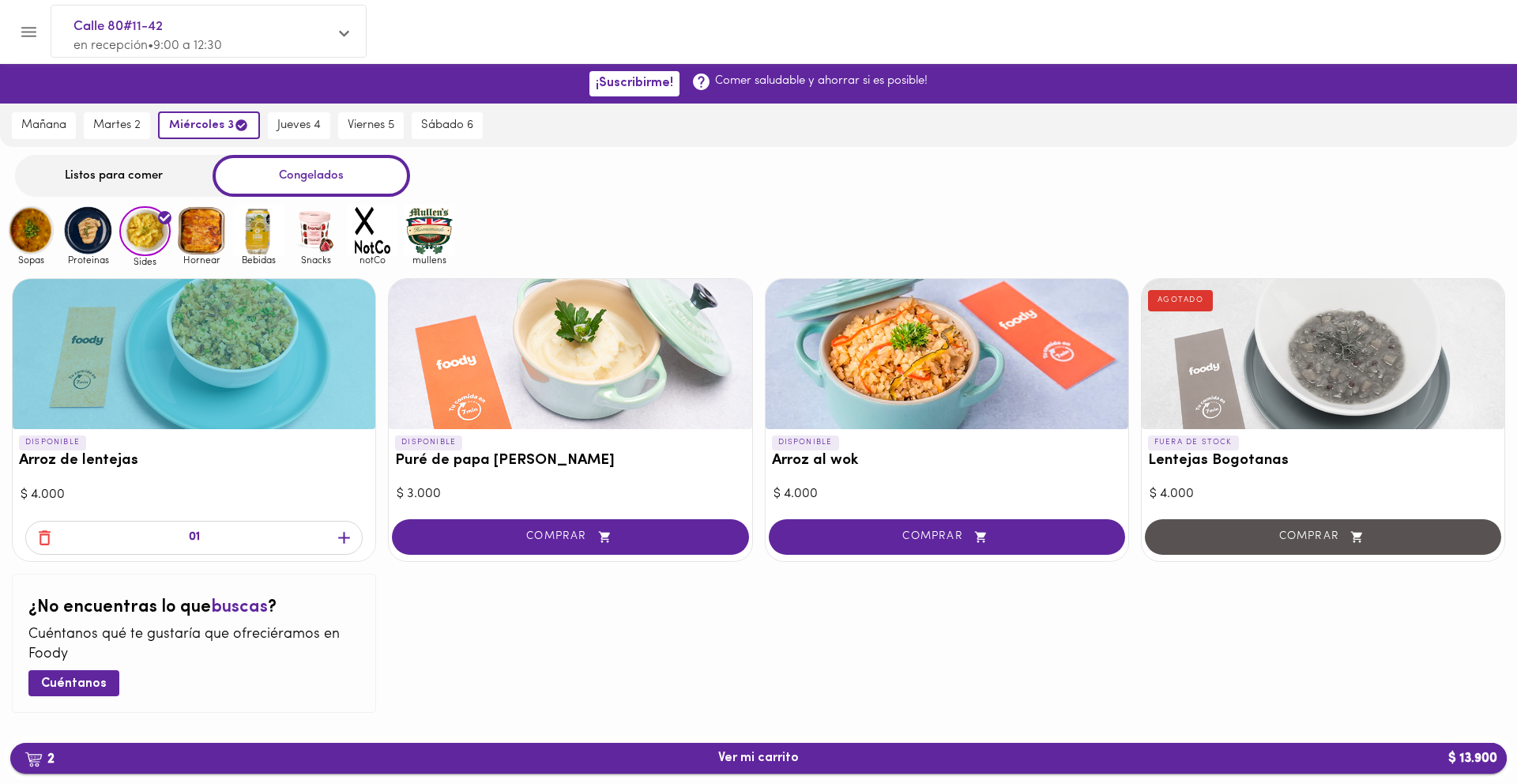
click at [715, 761] on span "2 Ver mi carrito $ 13.900" at bounding box center [758, 758] width 1471 height 15
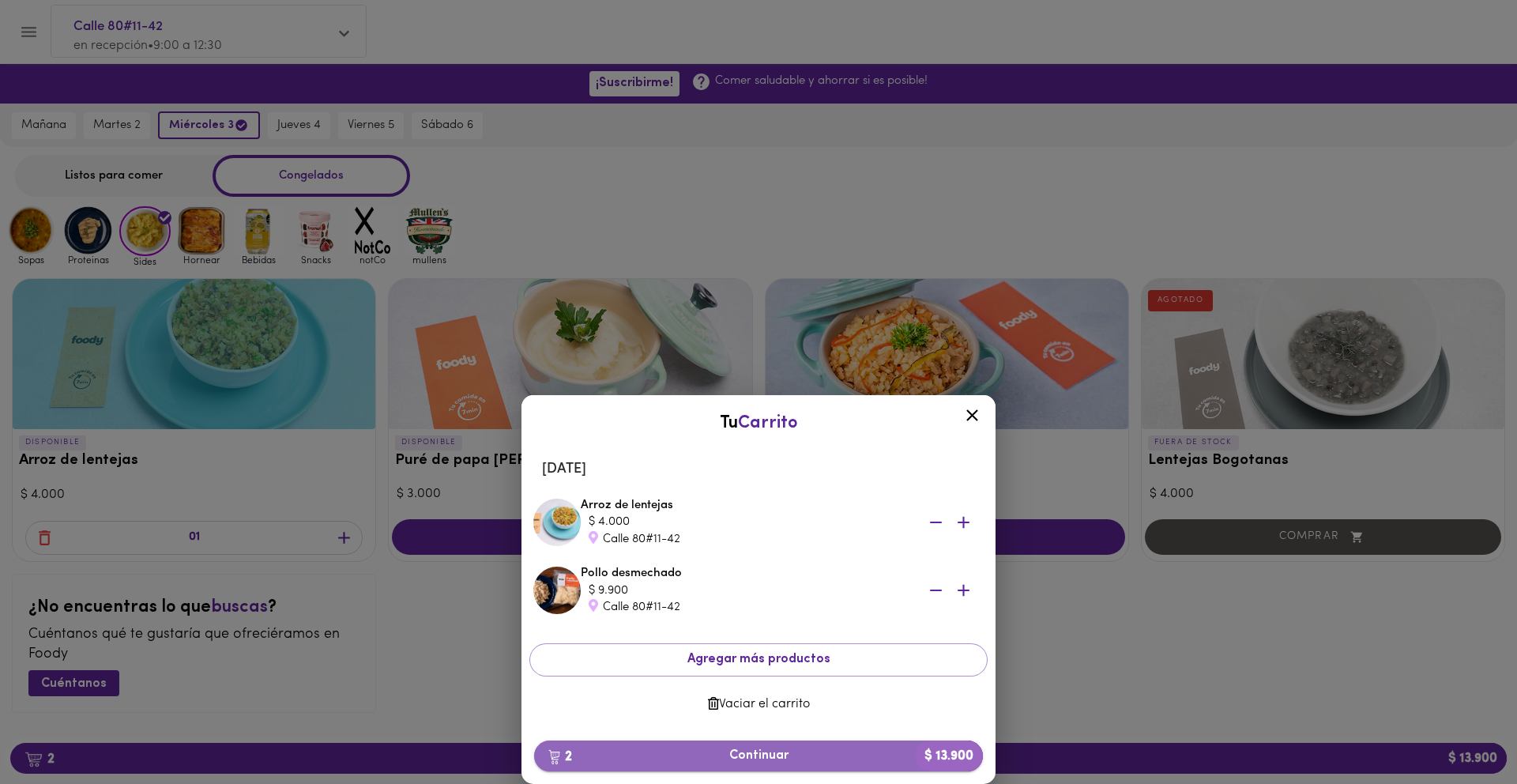
click at [794, 757] on span "2 Continuar $ 13.900" at bounding box center [758, 755] width 423 height 15
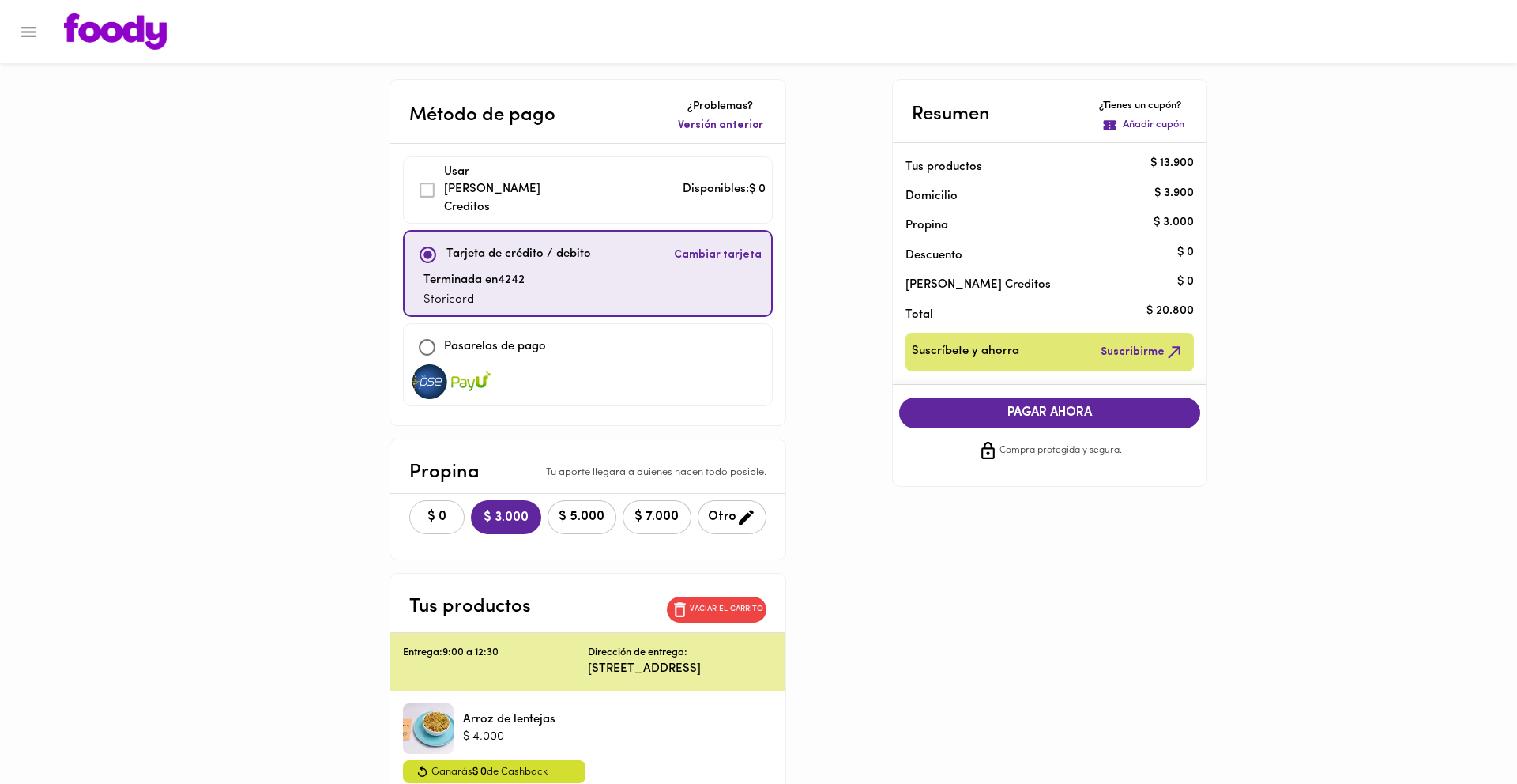
click at [426, 509] on span "$ 0" at bounding box center [436, 517] width 34 height 15
click at [112, 32] on img at bounding box center [115, 31] width 103 height 36
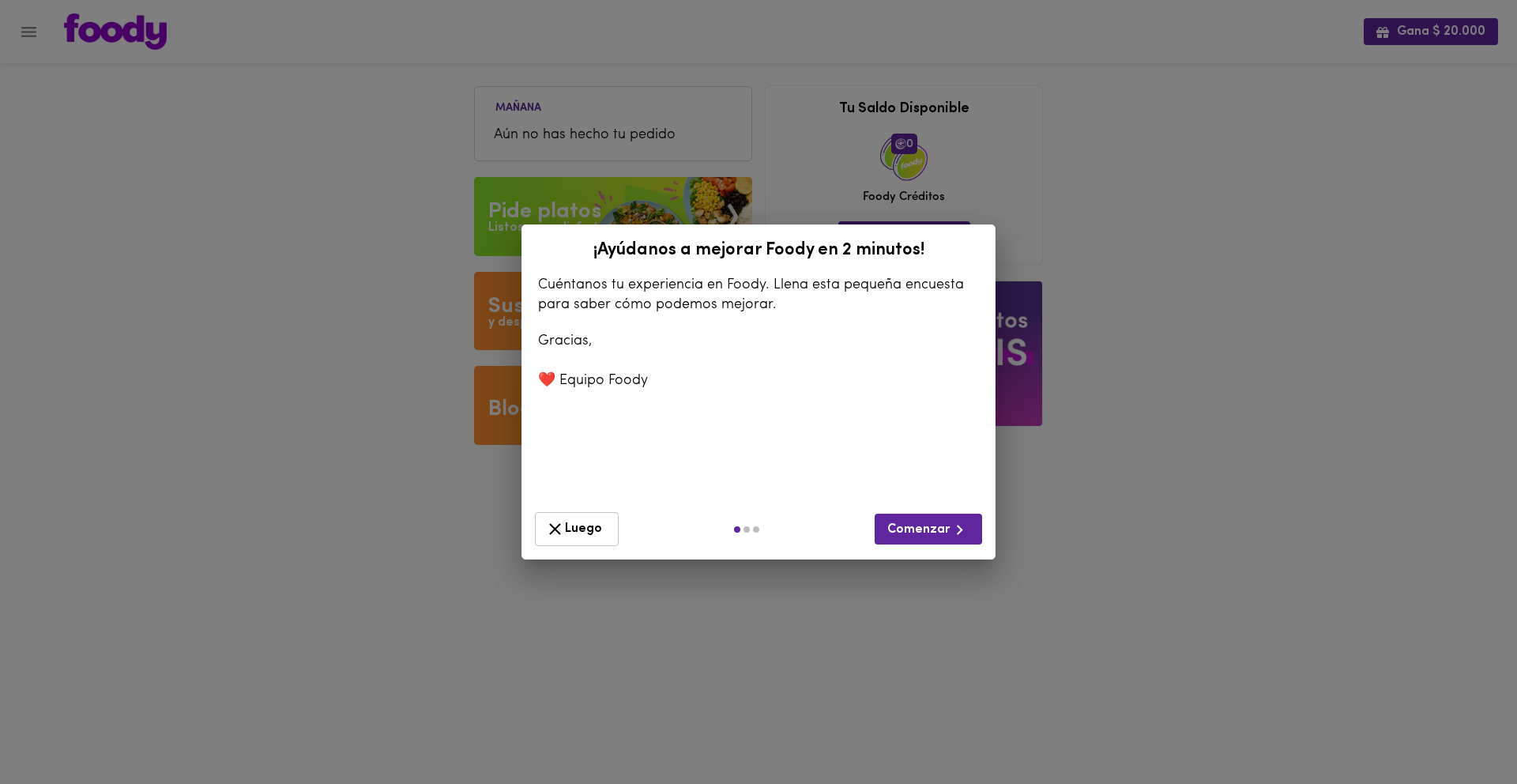
click at [597, 530] on span "Luego" at bounding box center [576, 529] width 63 height 19
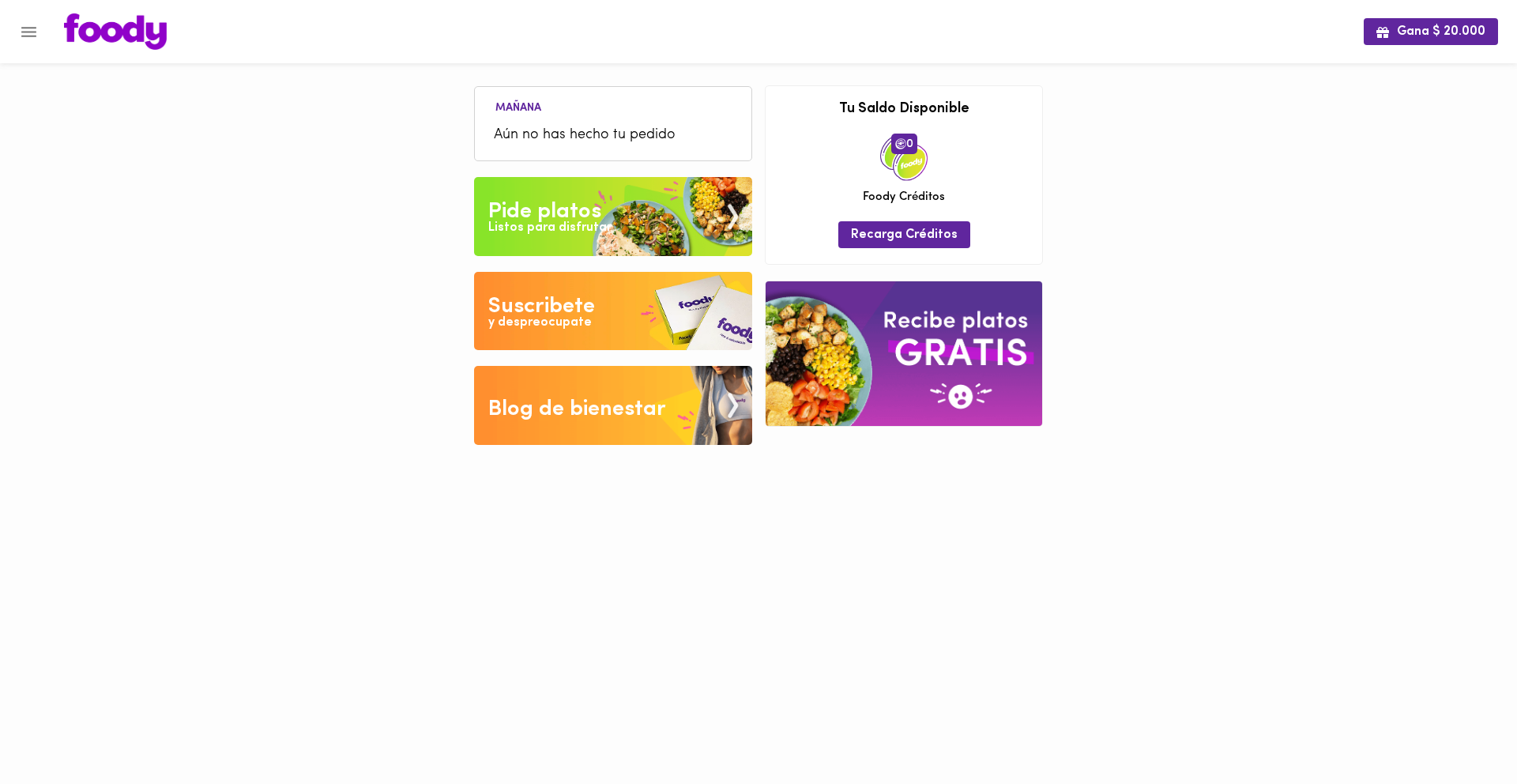
click at [569, 219] on div "Listos para disfrutar" at bounding box center [550, 228] width 123 height 18
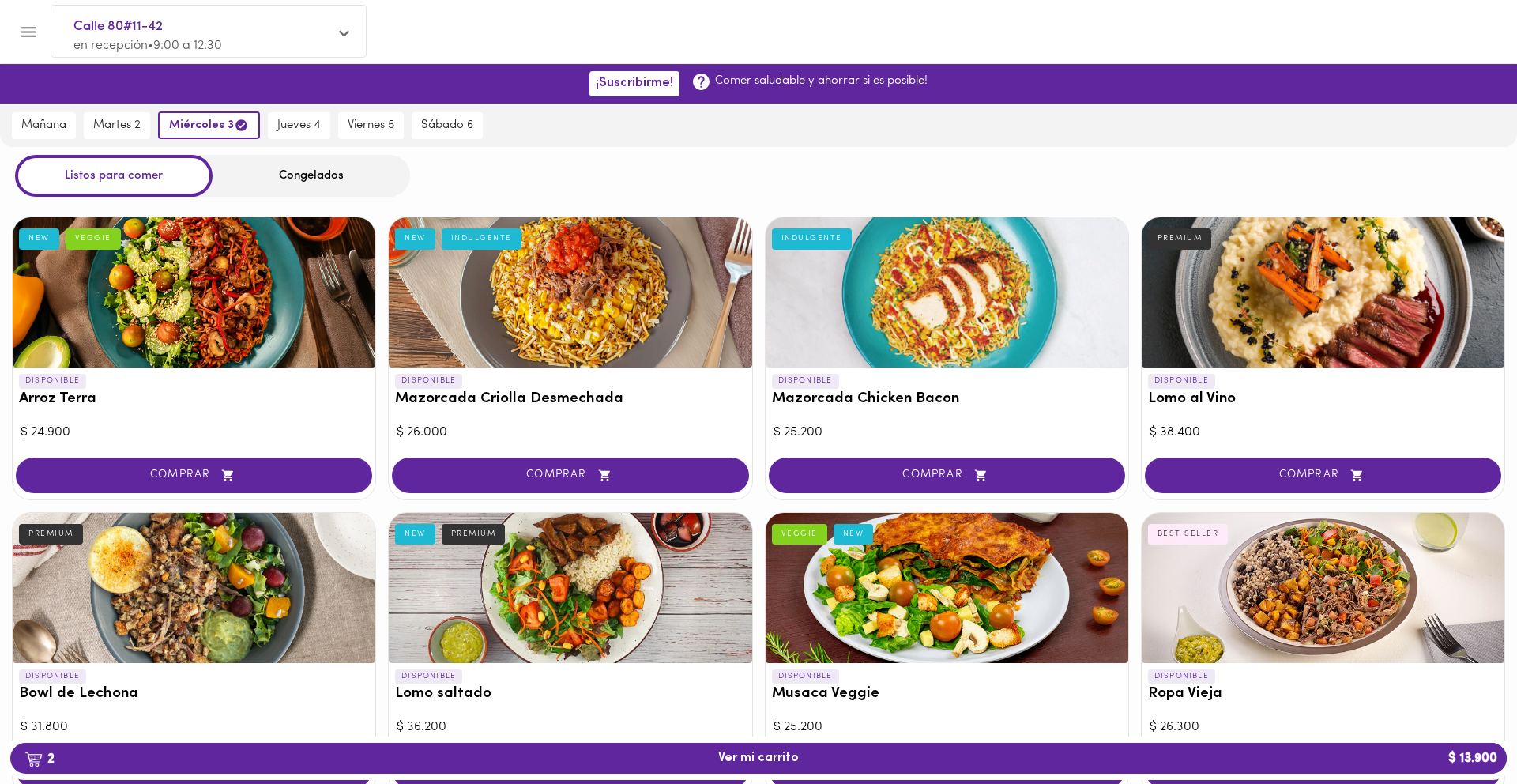
click at [305, 177] on div "Congelados" at bounding box center [311, 176] width 197 height 42
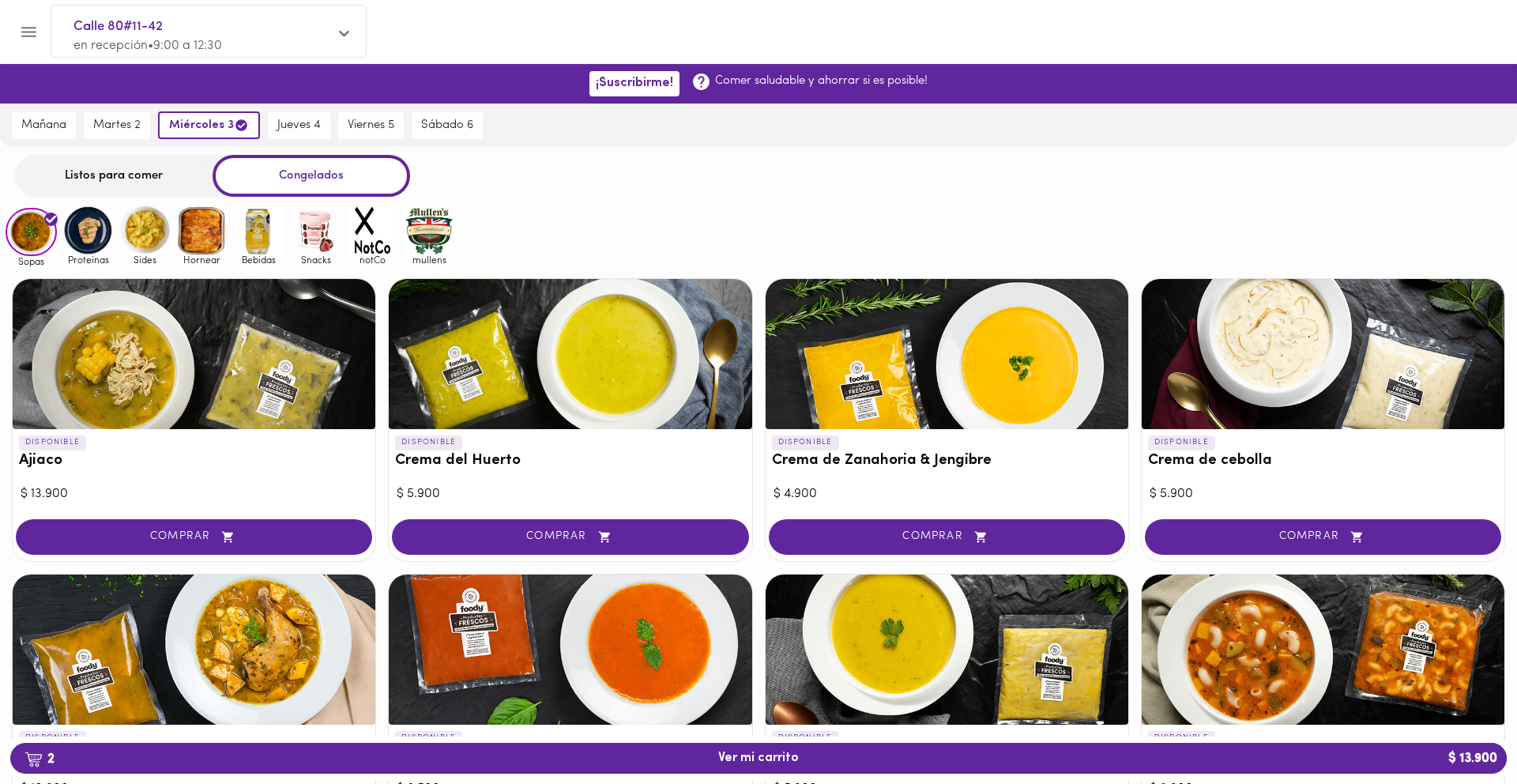
click at [92, 230] on img at bounding box center [88, 231] width 51 height 51
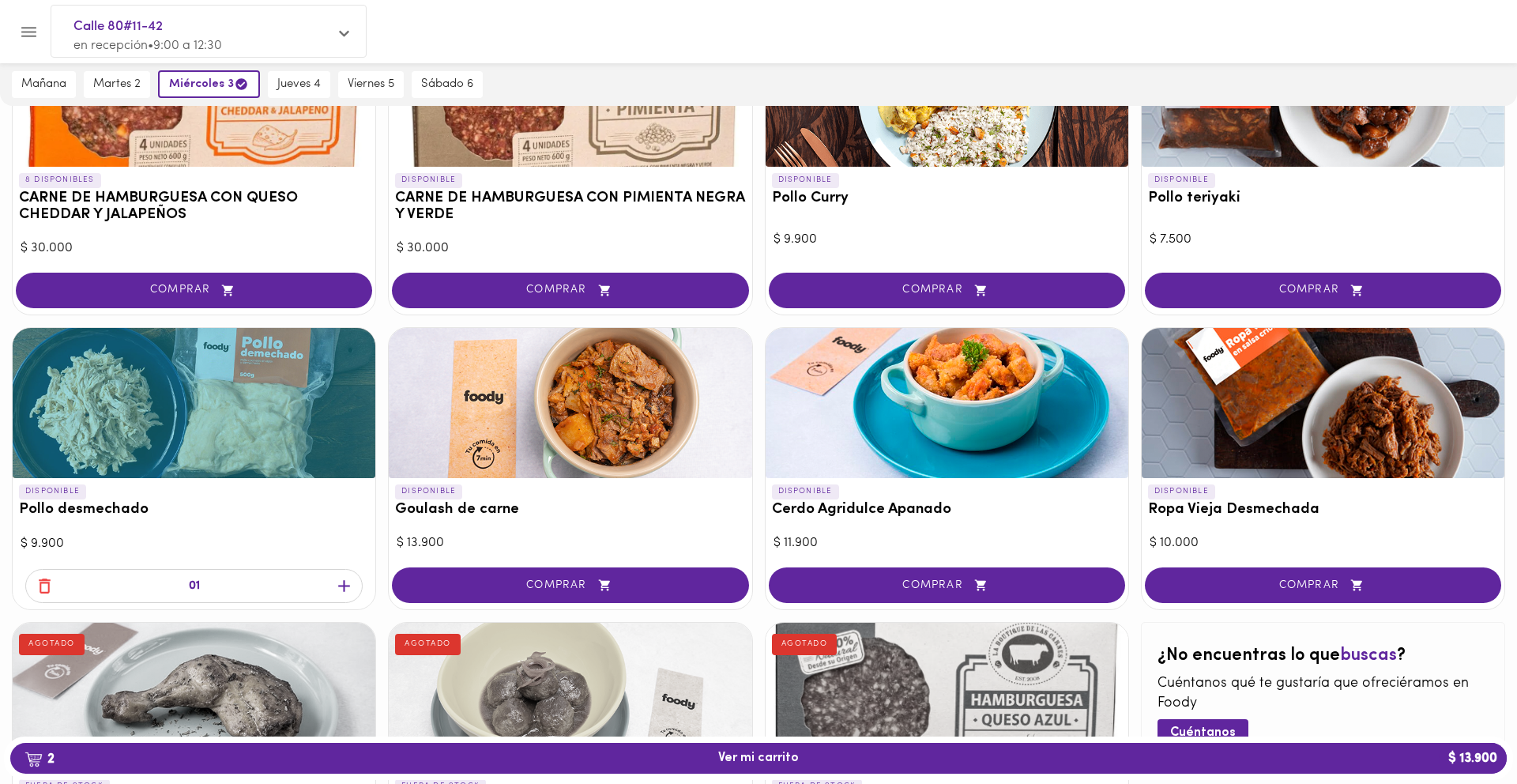
scroll to position [350, 0]
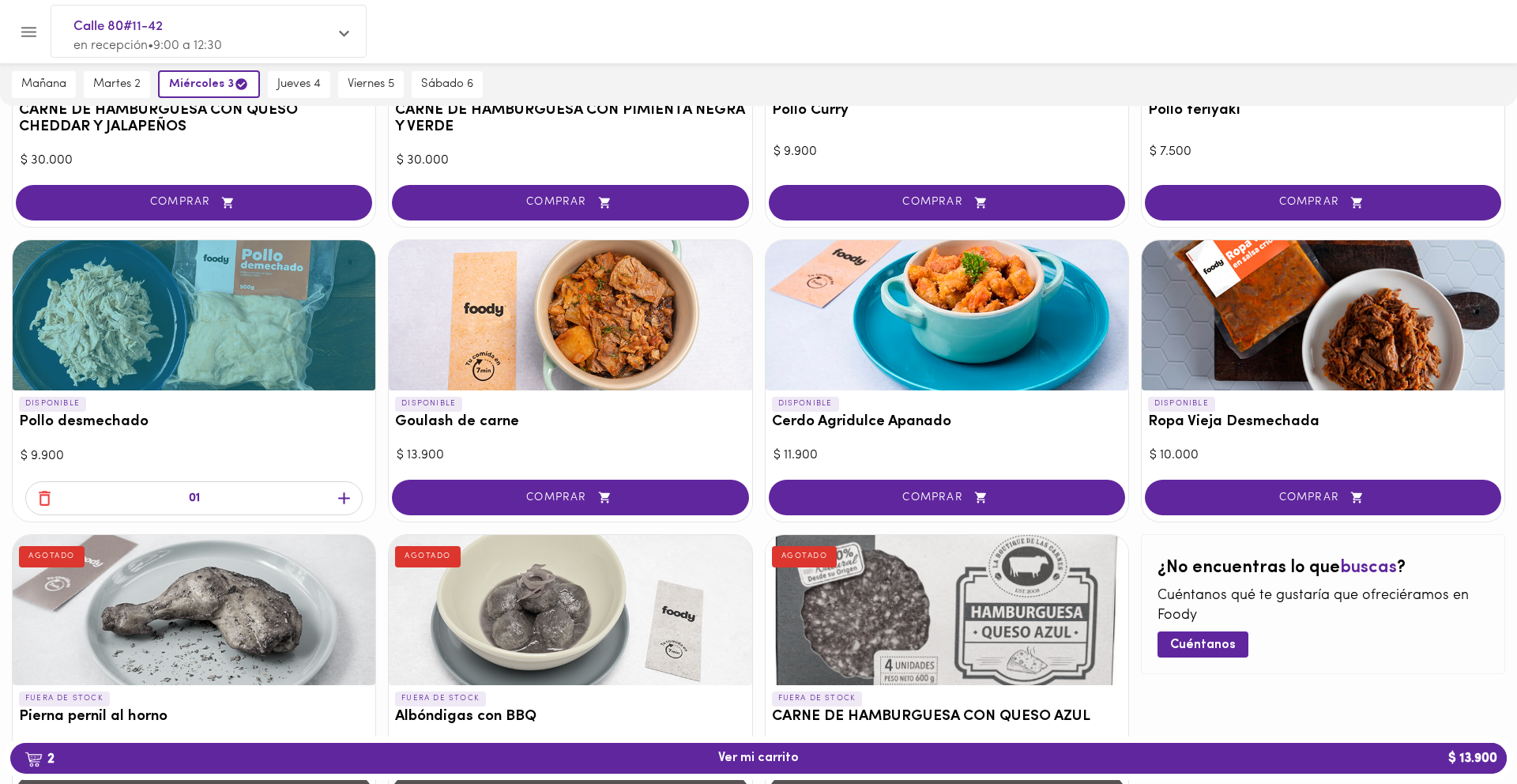
click at [342, 505] on icon "button" at bounding box center [344, 498] width 19 height 19
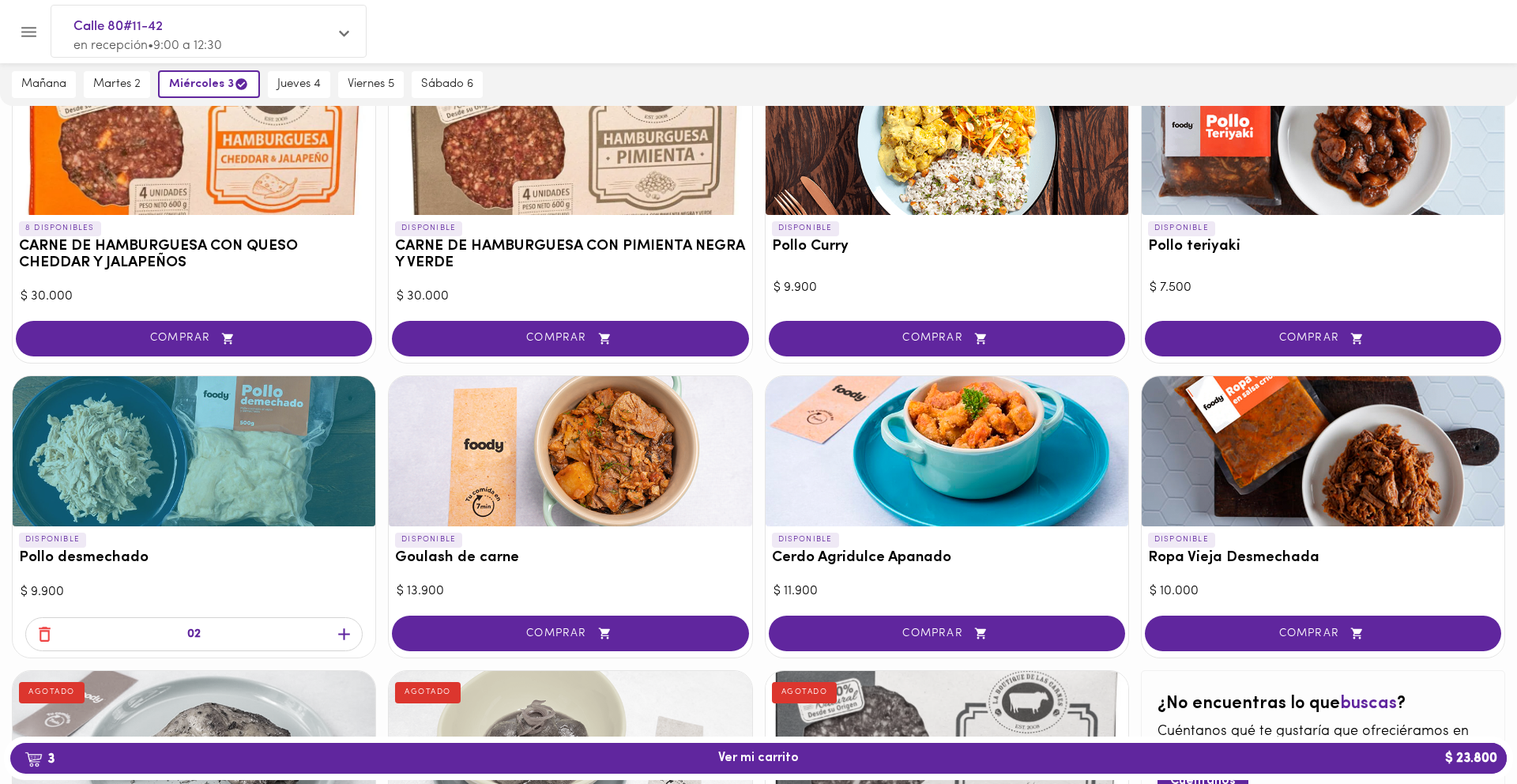
scroll to position [75, 0]
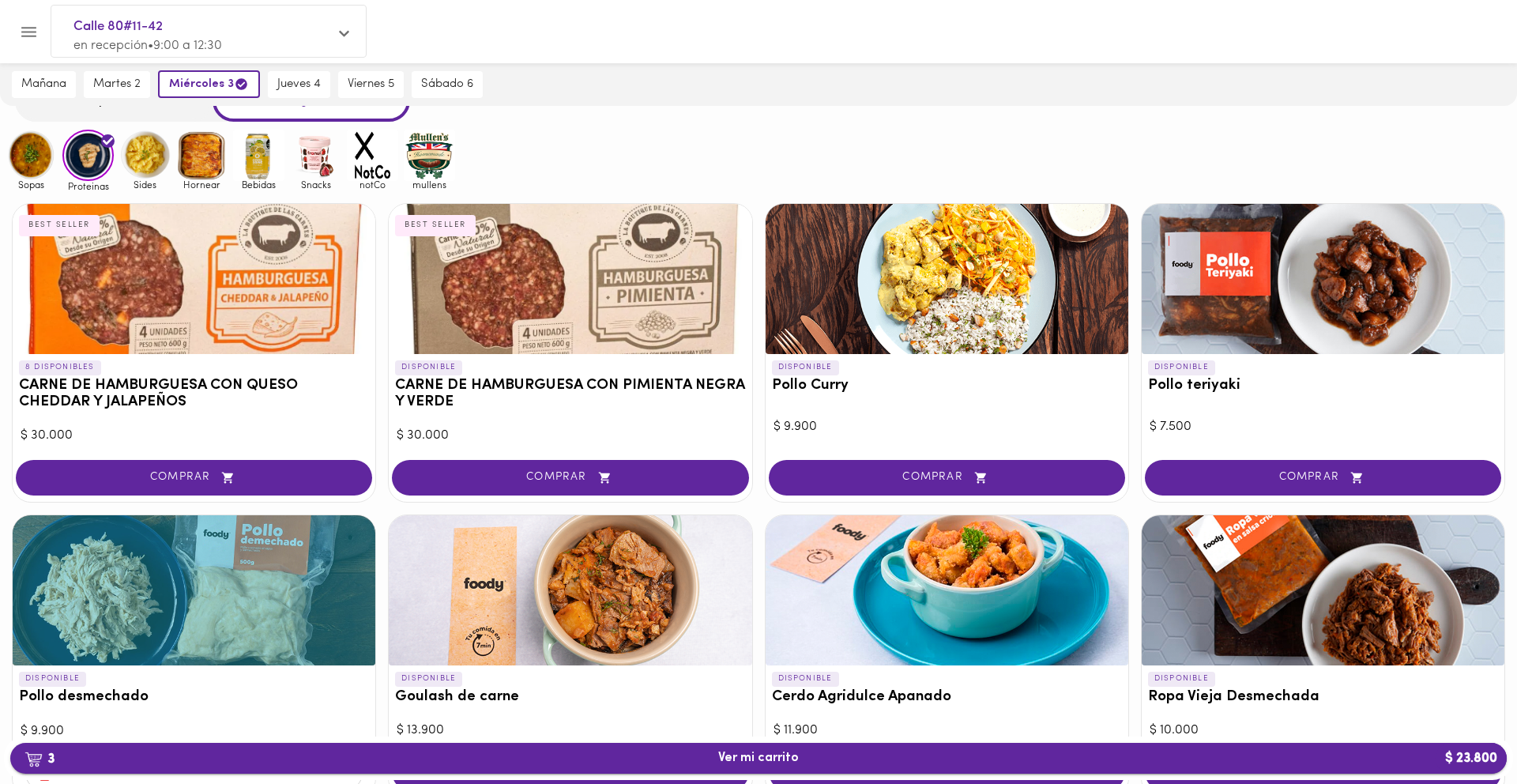
click at [749, 751] on span "3 Ver mi carrito $ 23.800" at bounding box center [758, 758] width 81 height 15
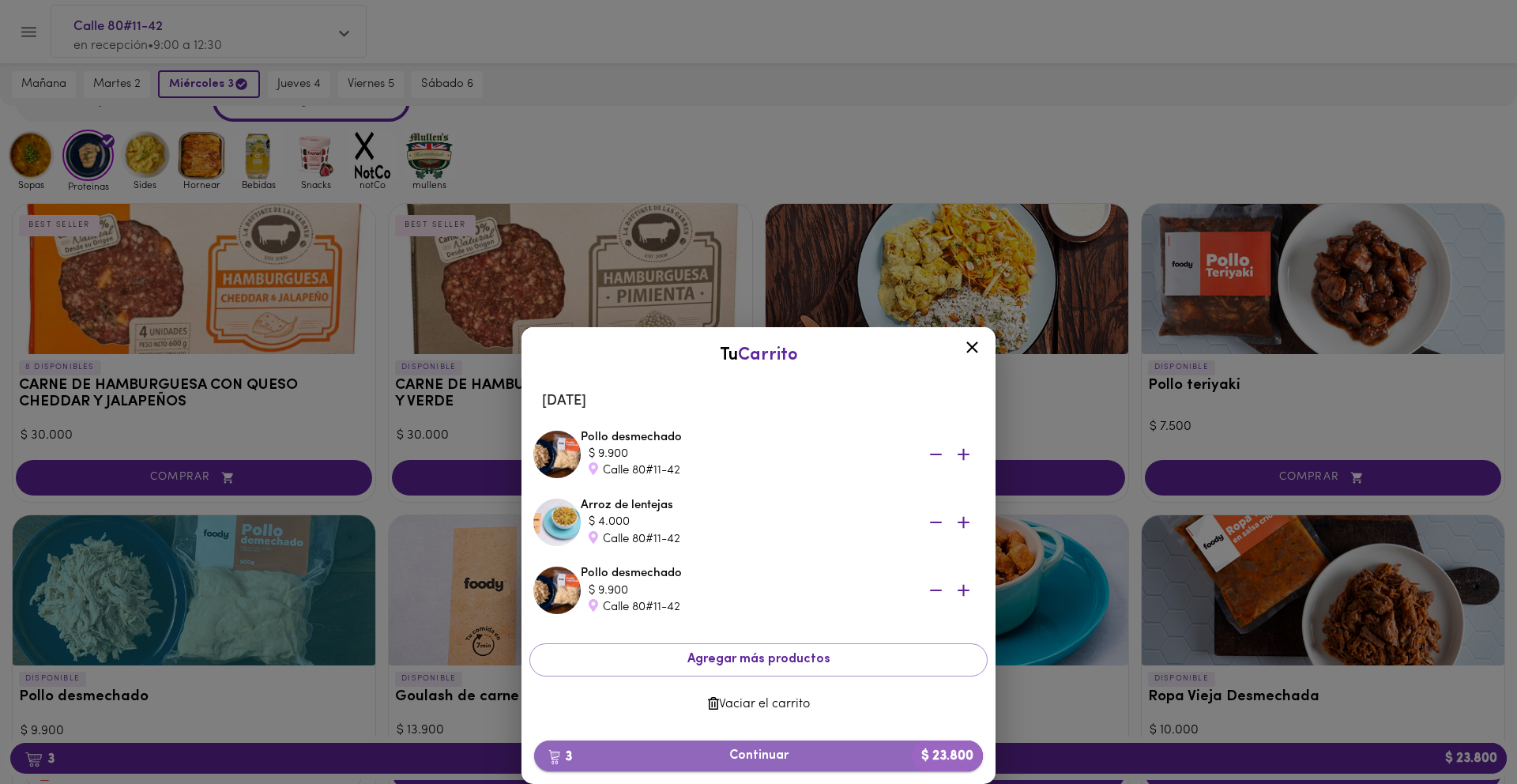
click at [757, 761] on span "3 Continuar $ 23.800" at bounding box center [758, 755] width 423 height 15
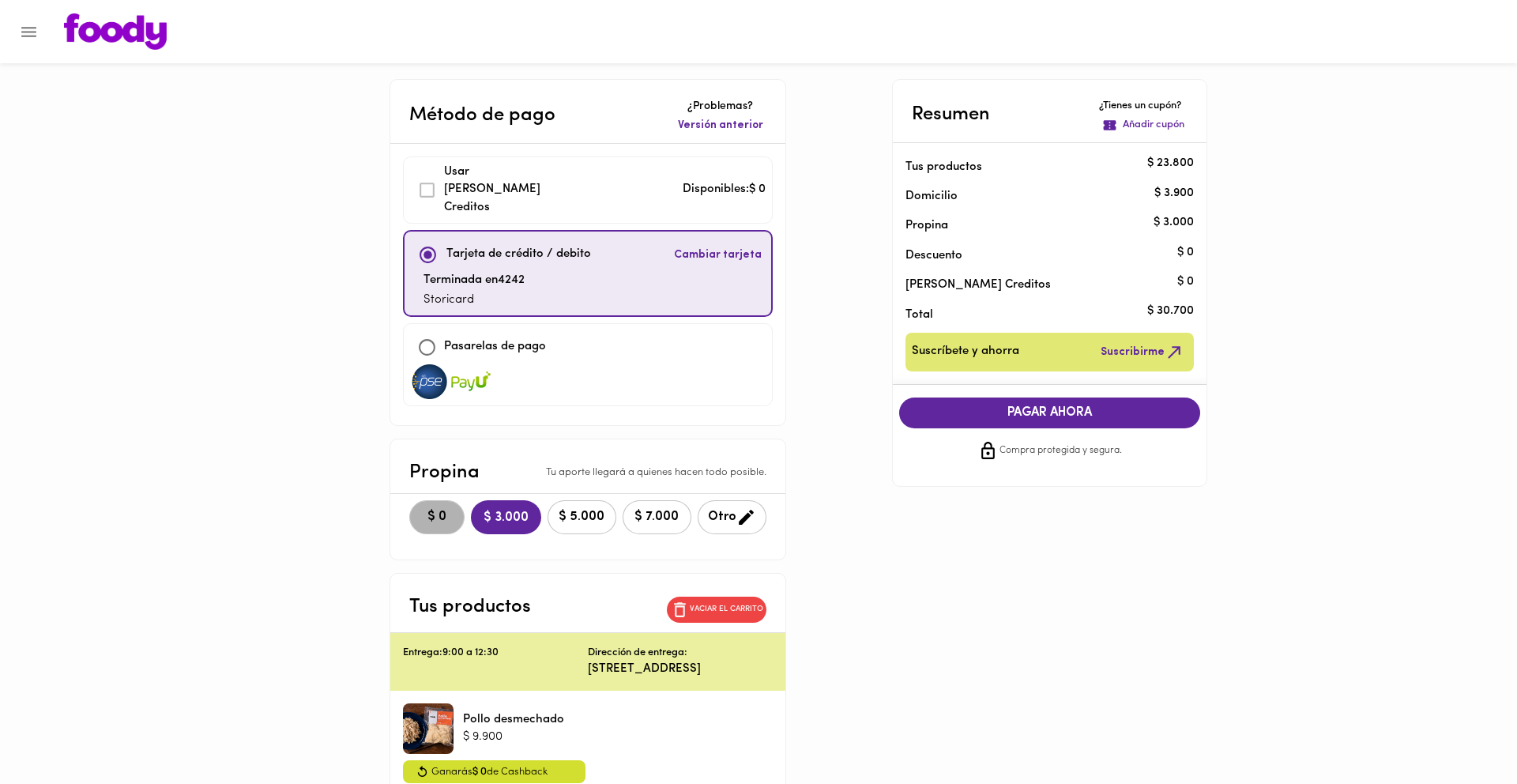
click at [420, 509] on span "$ 0" at bounding box center [436, 517] width 34 height 15
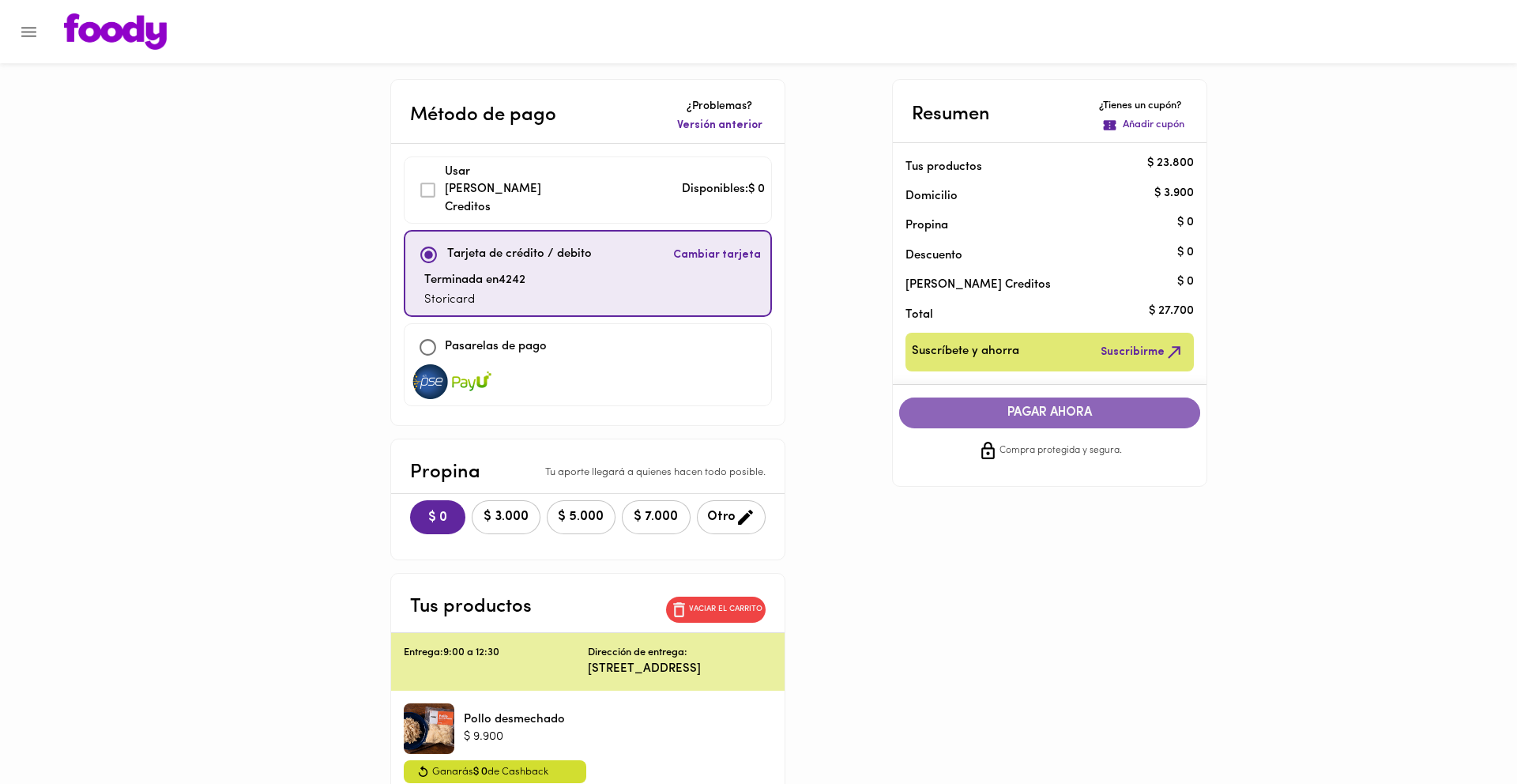
click at [1032, 417] on span "PAGAR AHORA" at bounding box center [1050, 413] width 270 height 15
